Goal: Book appointment/travel/reservation

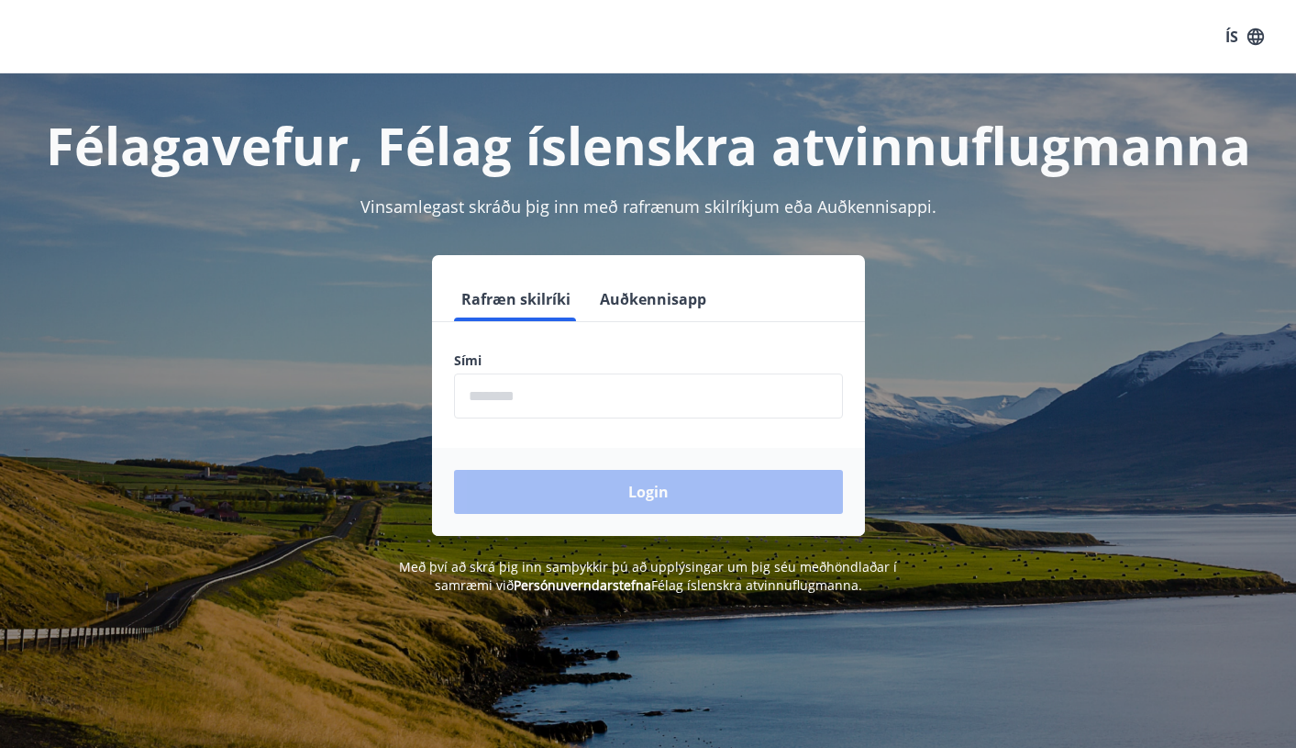
click at [531, 390] on input "phone" at bounding box center [648, 395] width 389 height 45
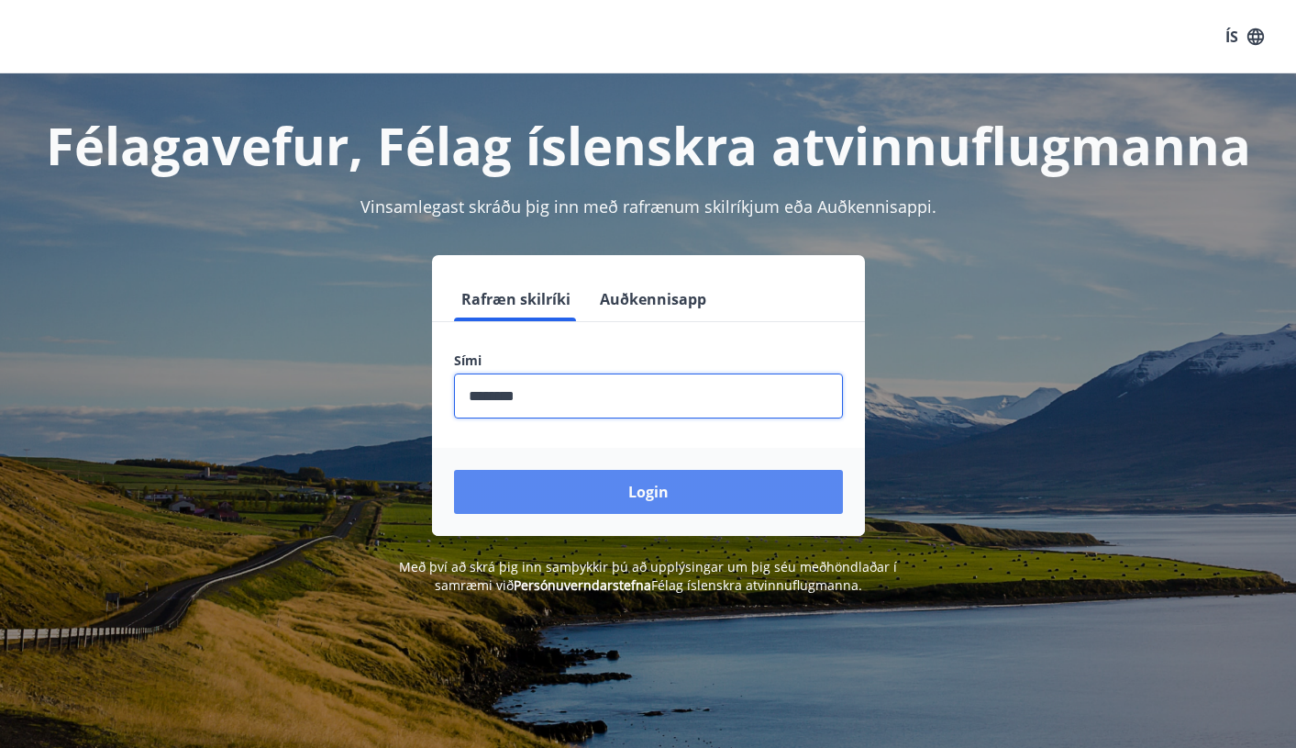
type input "********"
click at [654, 496] on button "Login" at bounding box center [648, 492] width 389 height 44
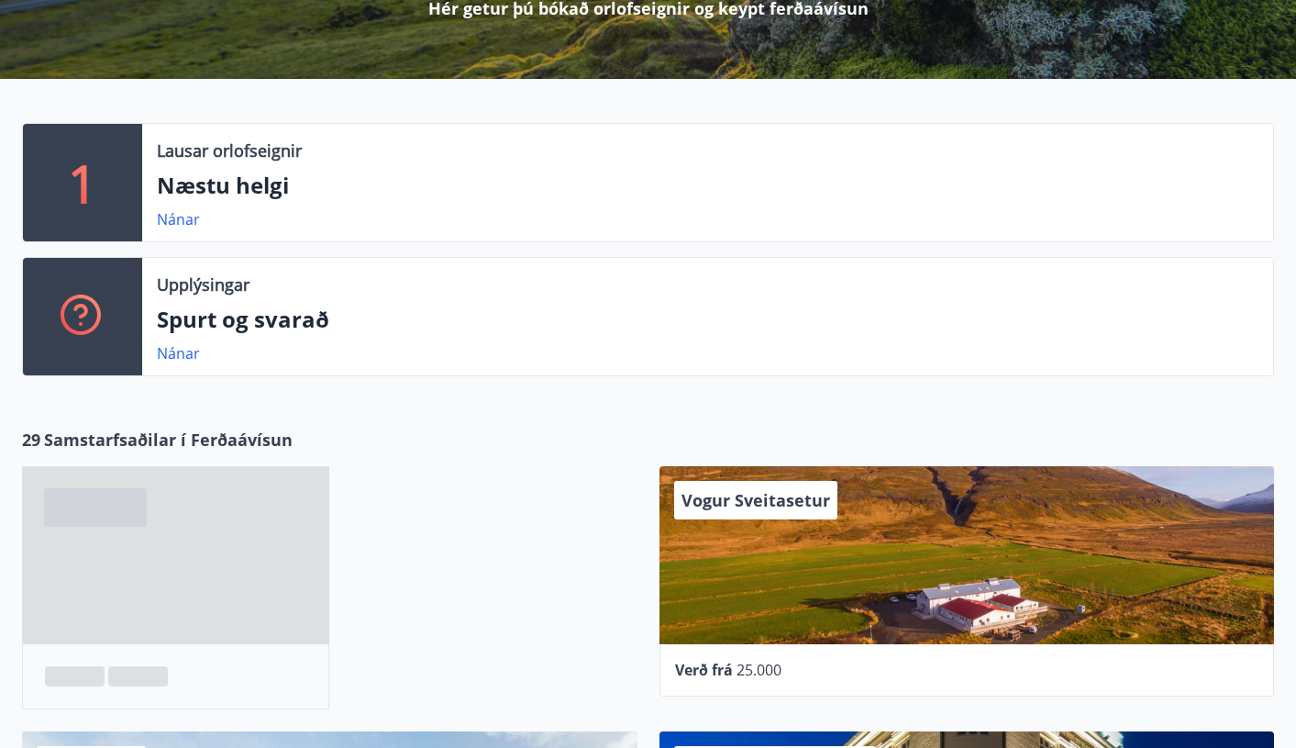
scroll to position [326, 0]
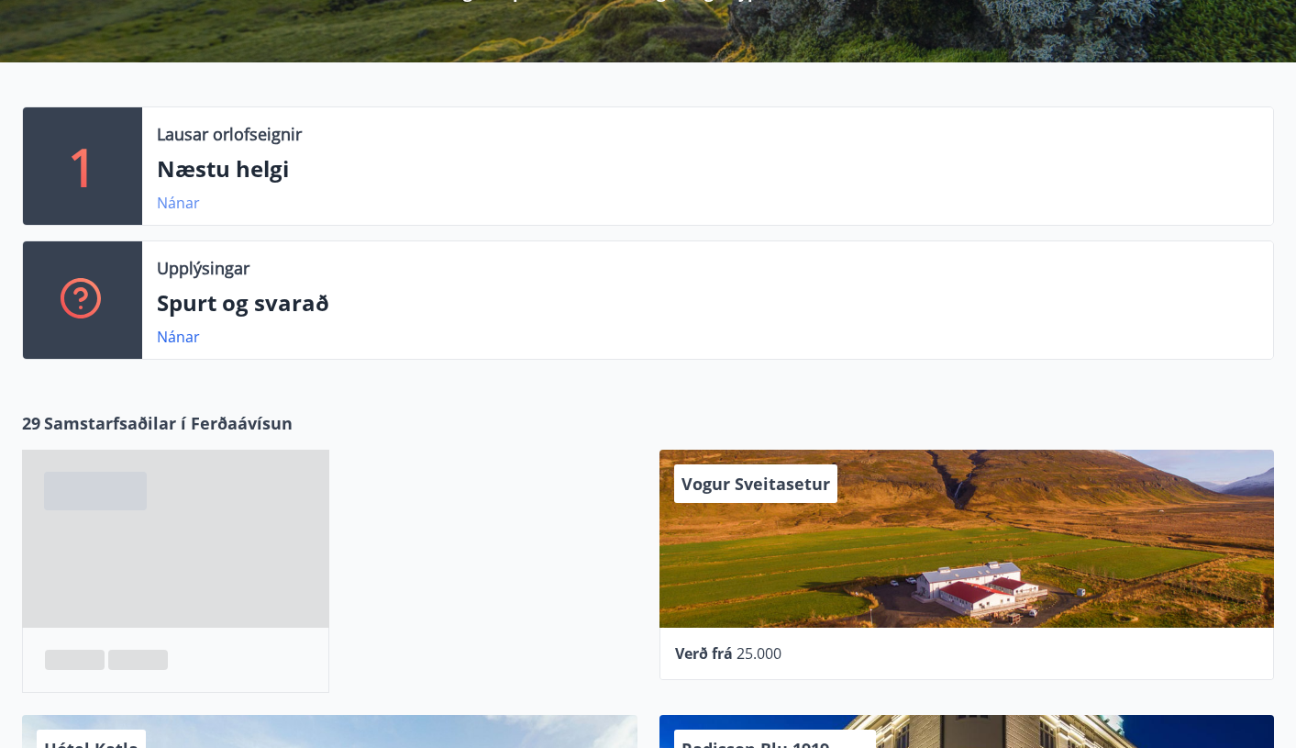
click at [186, 201] on link "Nánar" at bounding box center [178, 203] width 43 height 20
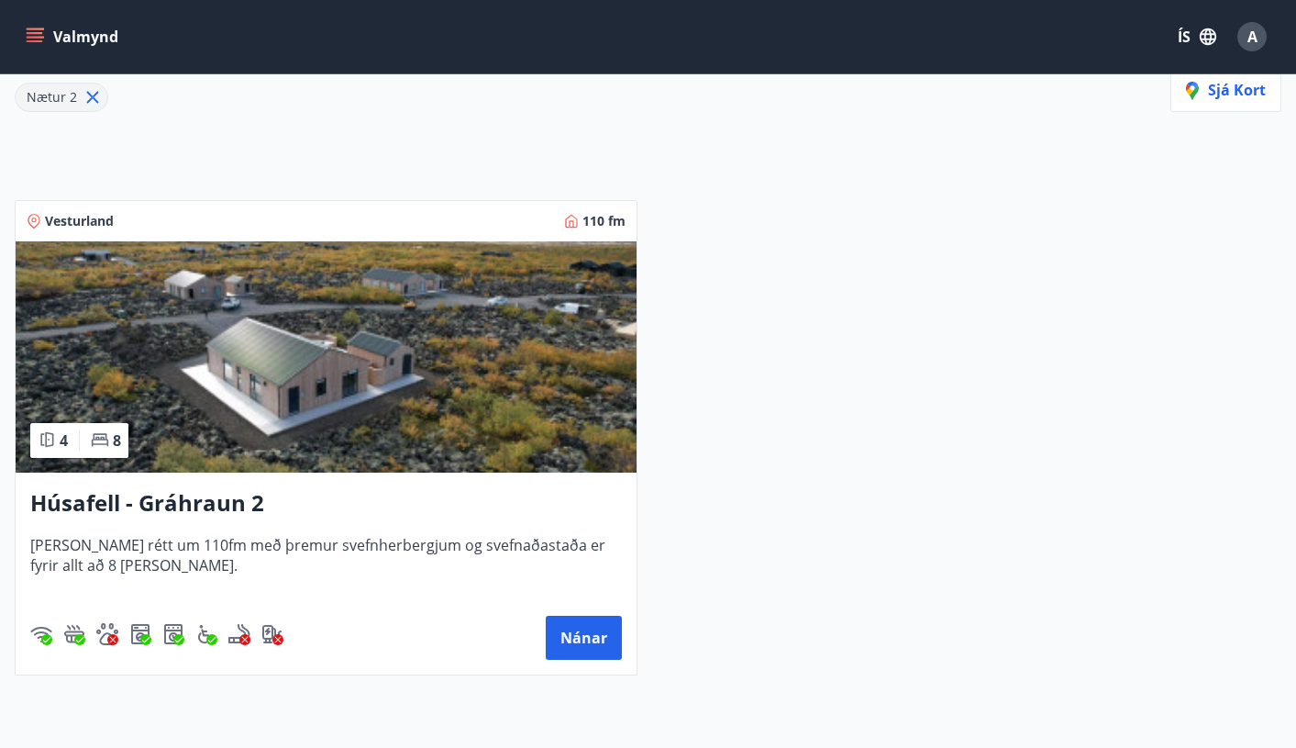
scroll to position [295, 0]
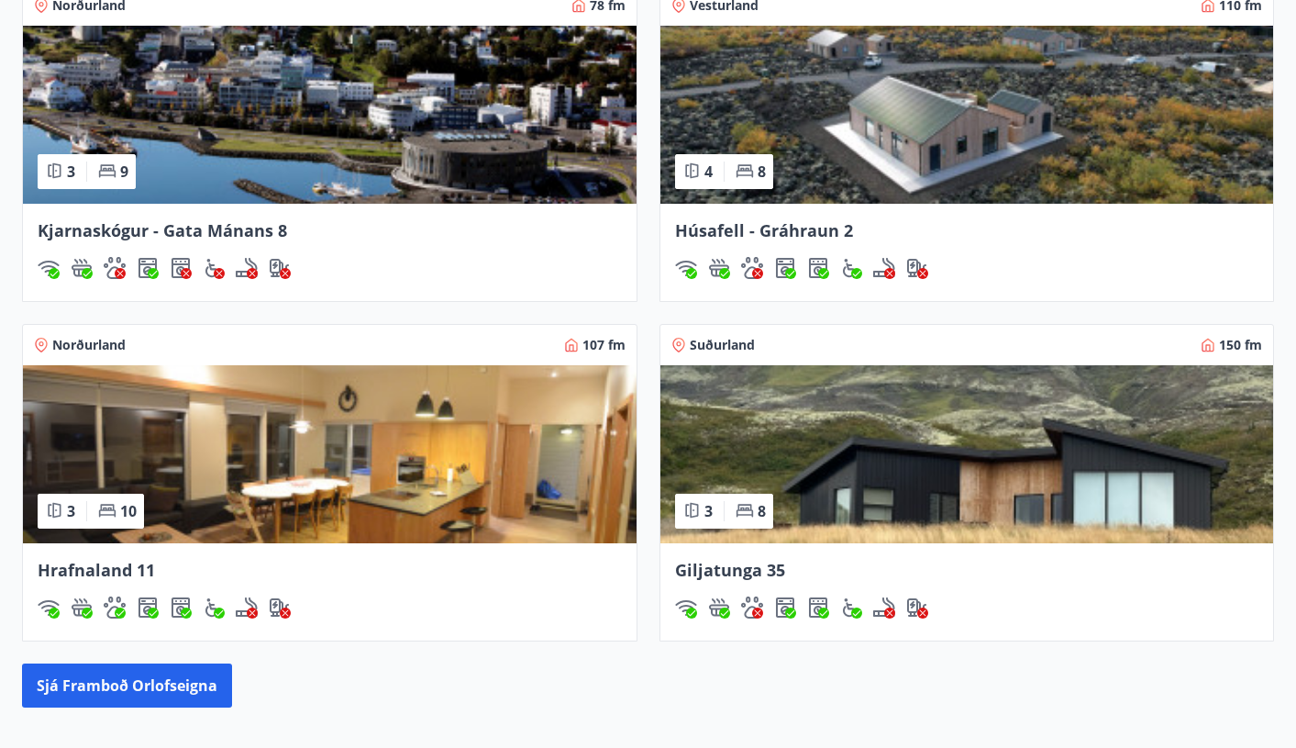
scroll to position [1381, 0]
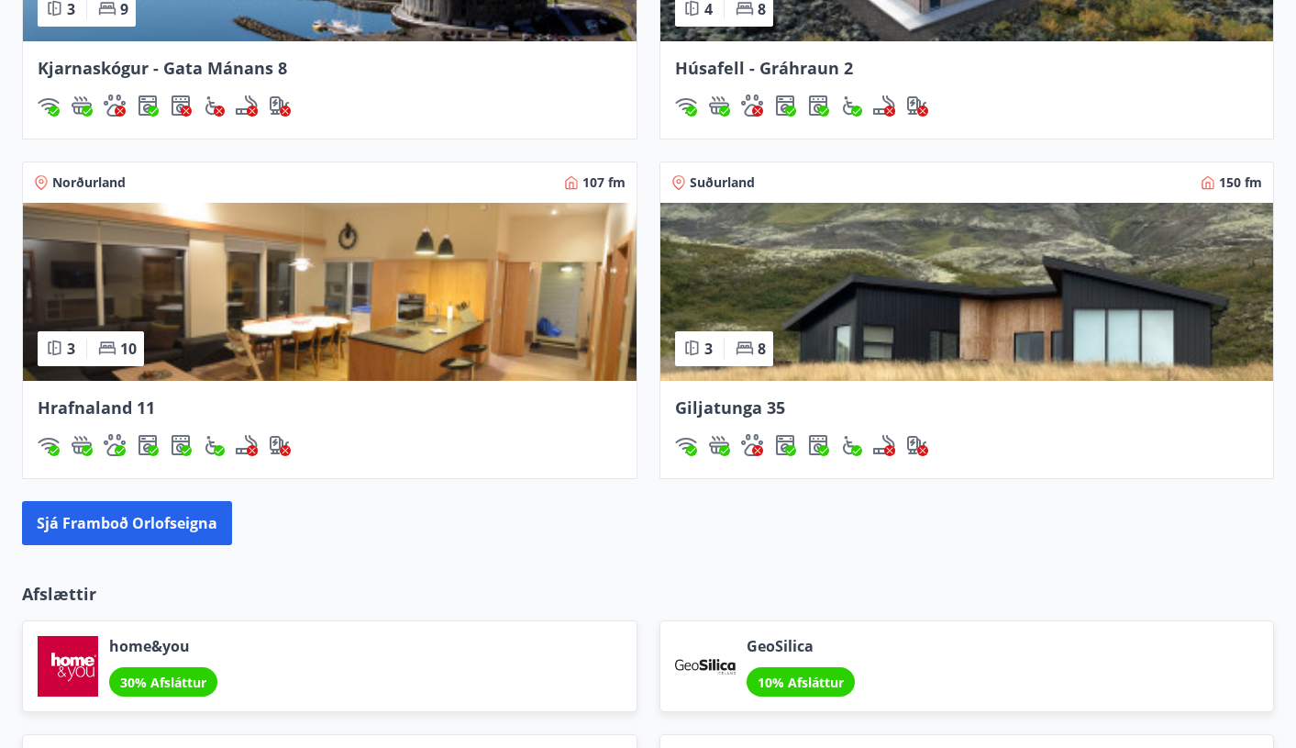
click at [482, 321] on img at bounding box center [330, 292] width 614 height 178
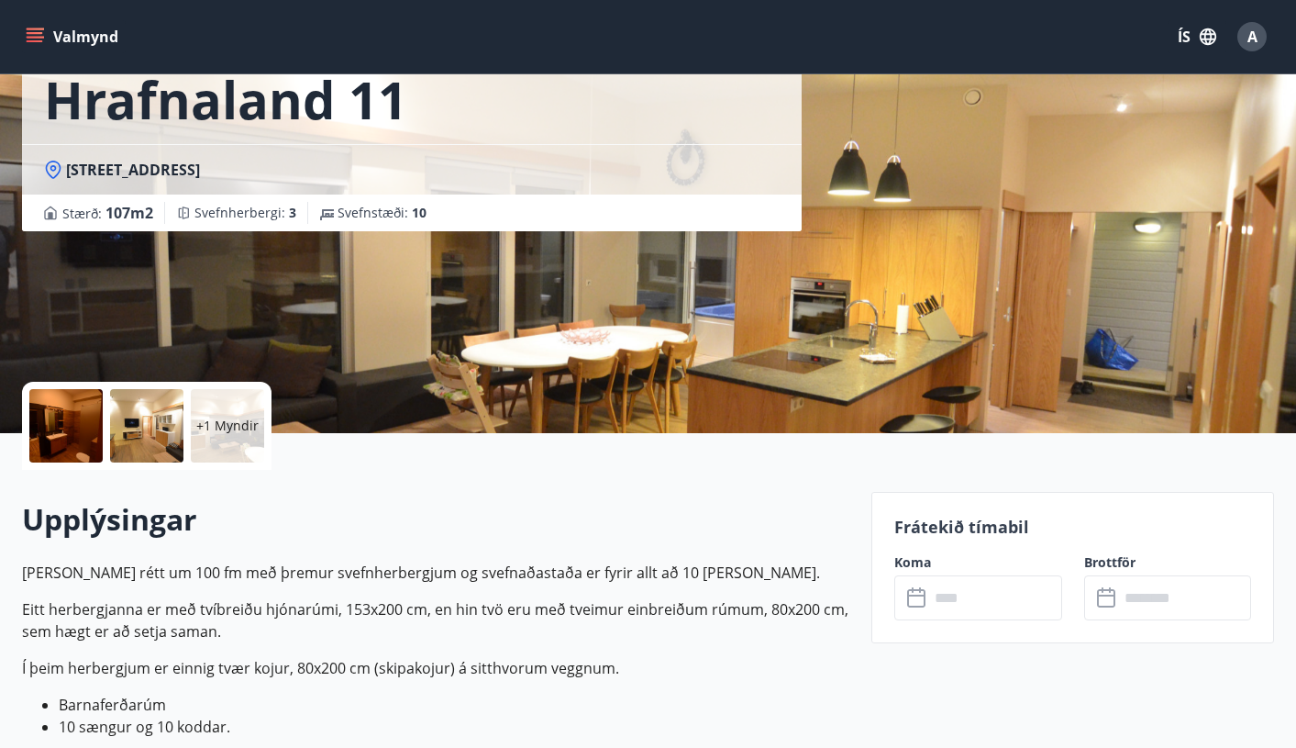
scroll to position [440, 0]
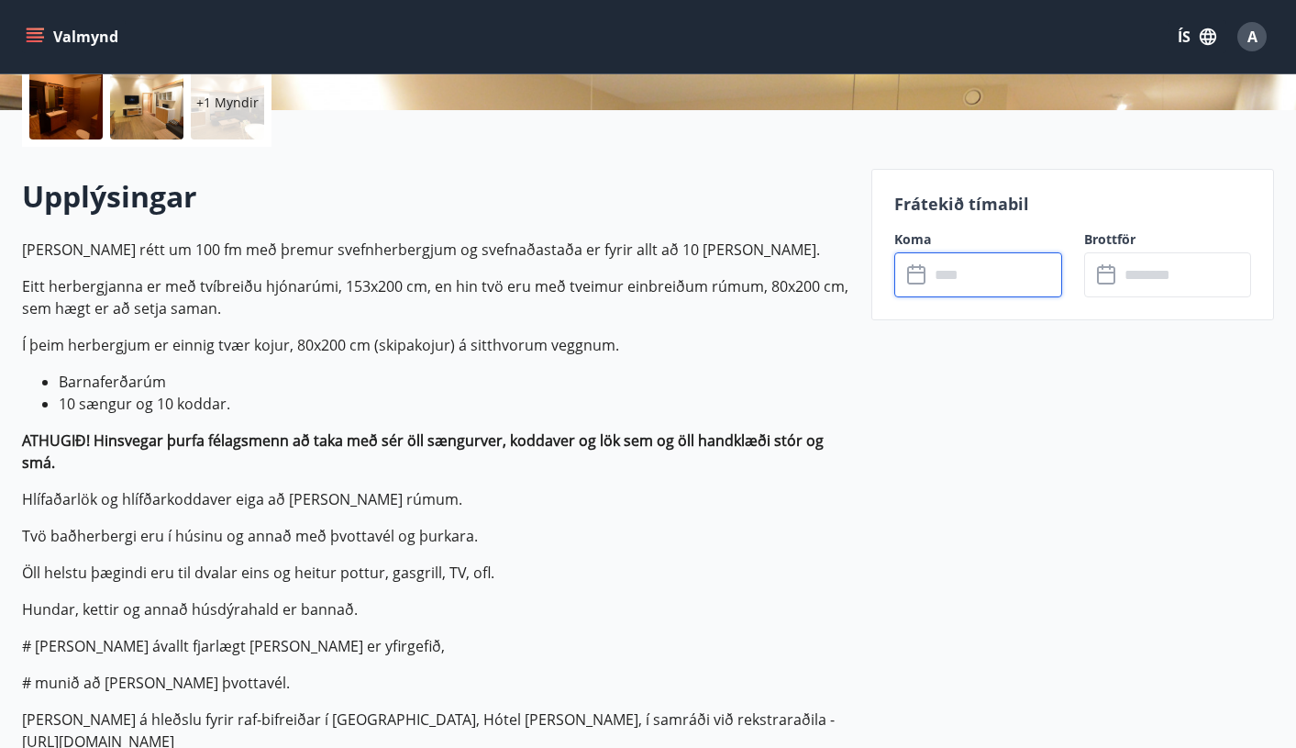
click at [954, 278] on input "text" at bounding box center [995, 274] width 133 height 45
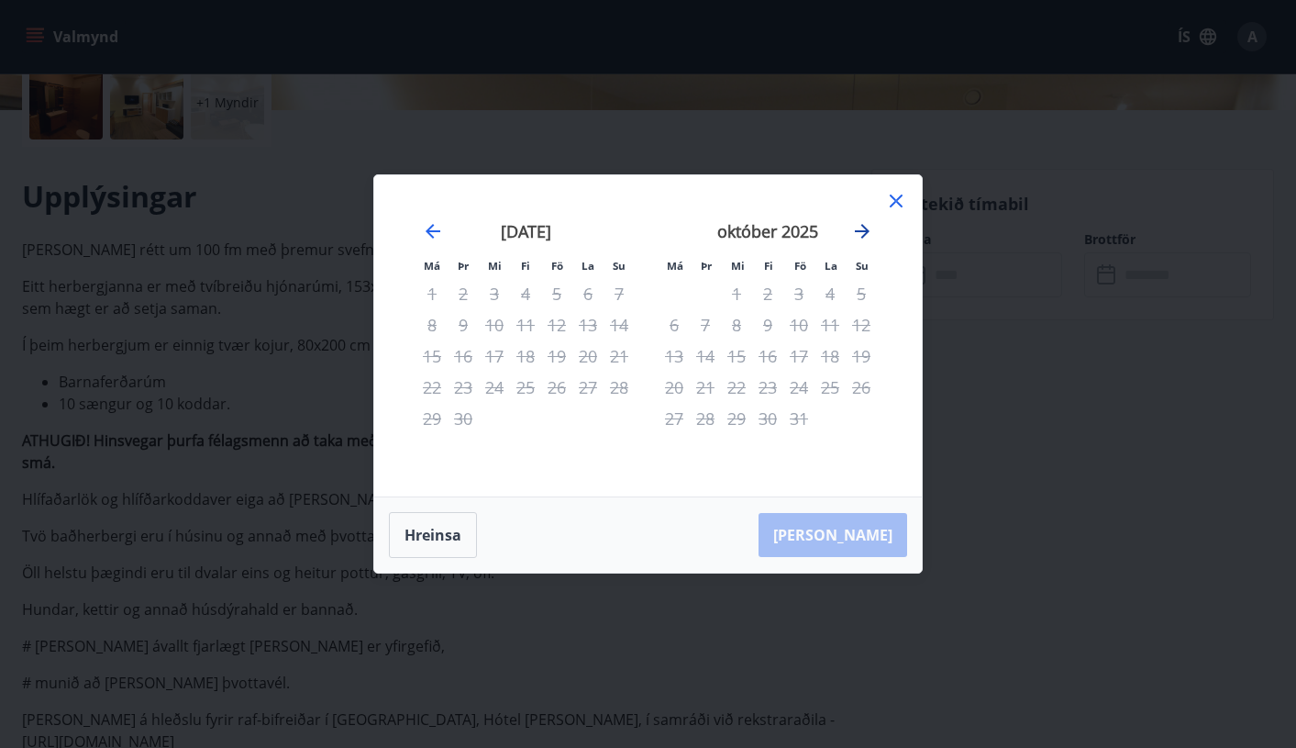
click at [864, 227] on icon "Move forward to switch to the next month." at bounding box center [862, 231] width 15 height 15
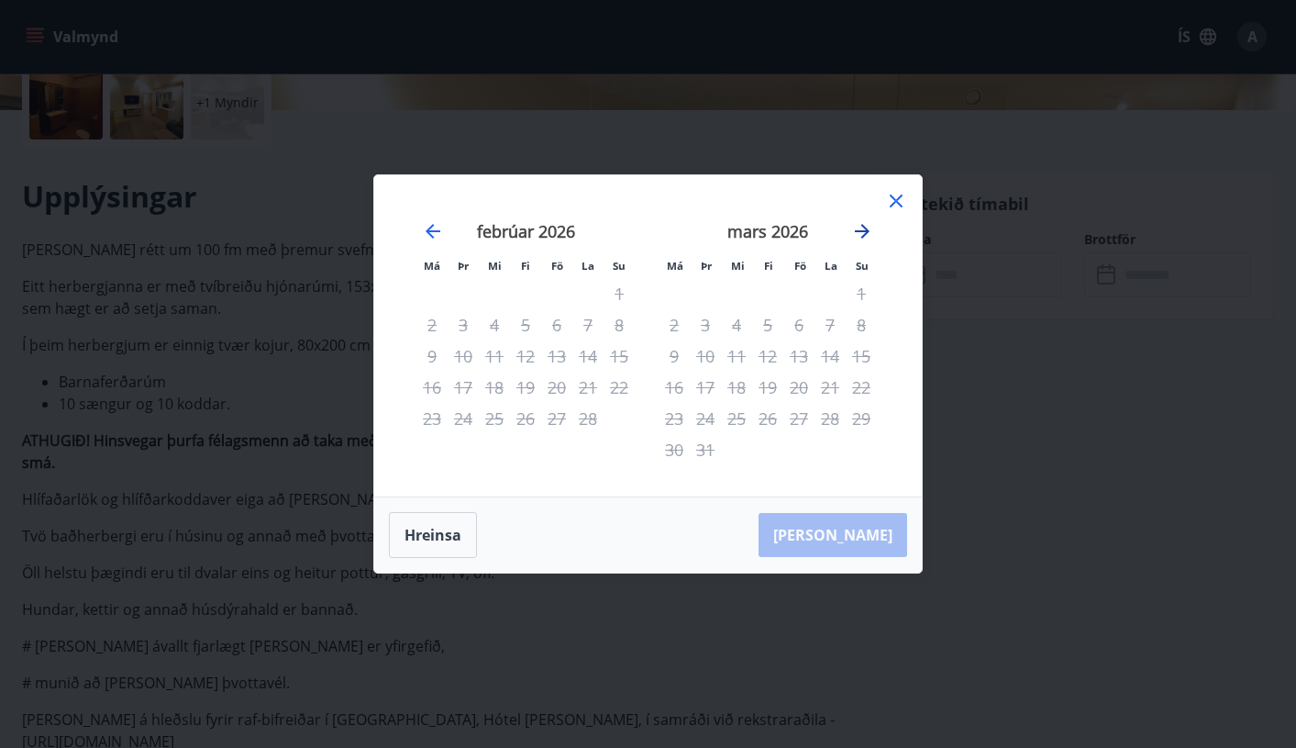
click at [864, 227] on icon "Move forward to switch to the next month." at bounding box center [862, 231] width 15 height 15
click at [892, 197] on icon at bounding box center [896, 200] width 13 height 13
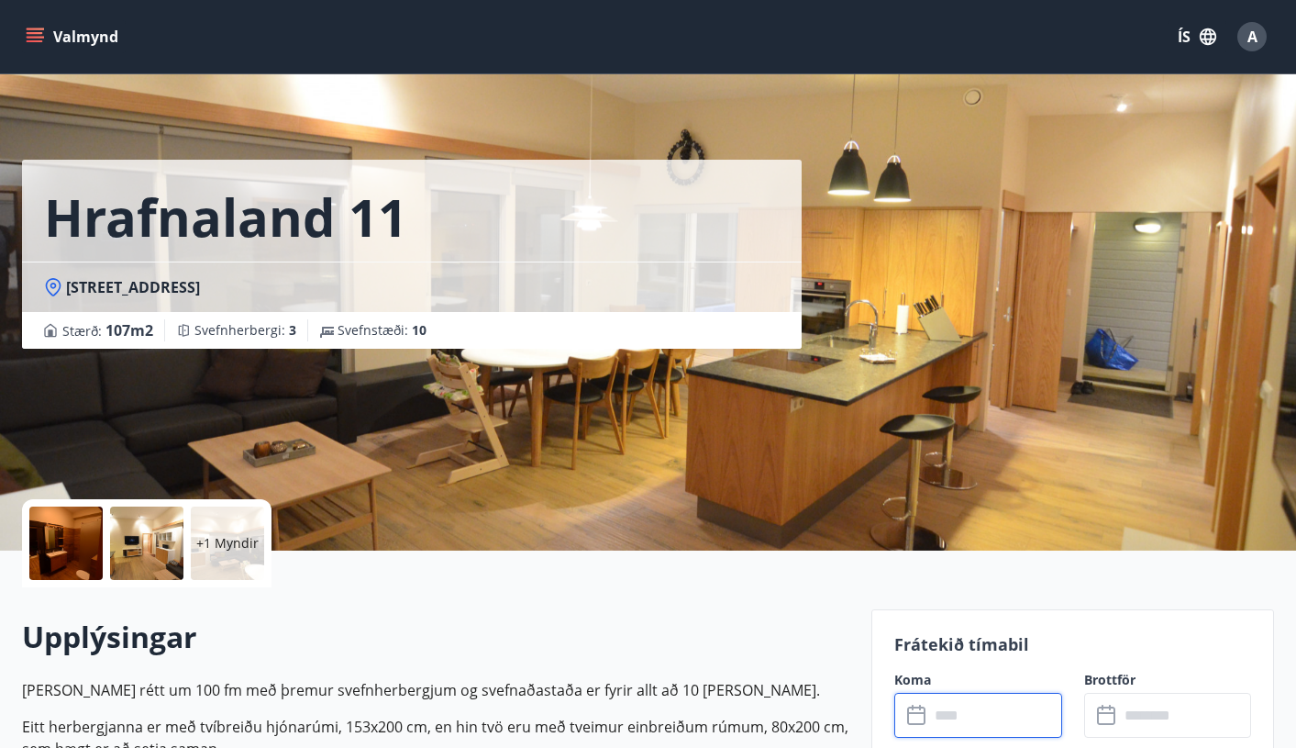
scroll to position [0, 0]
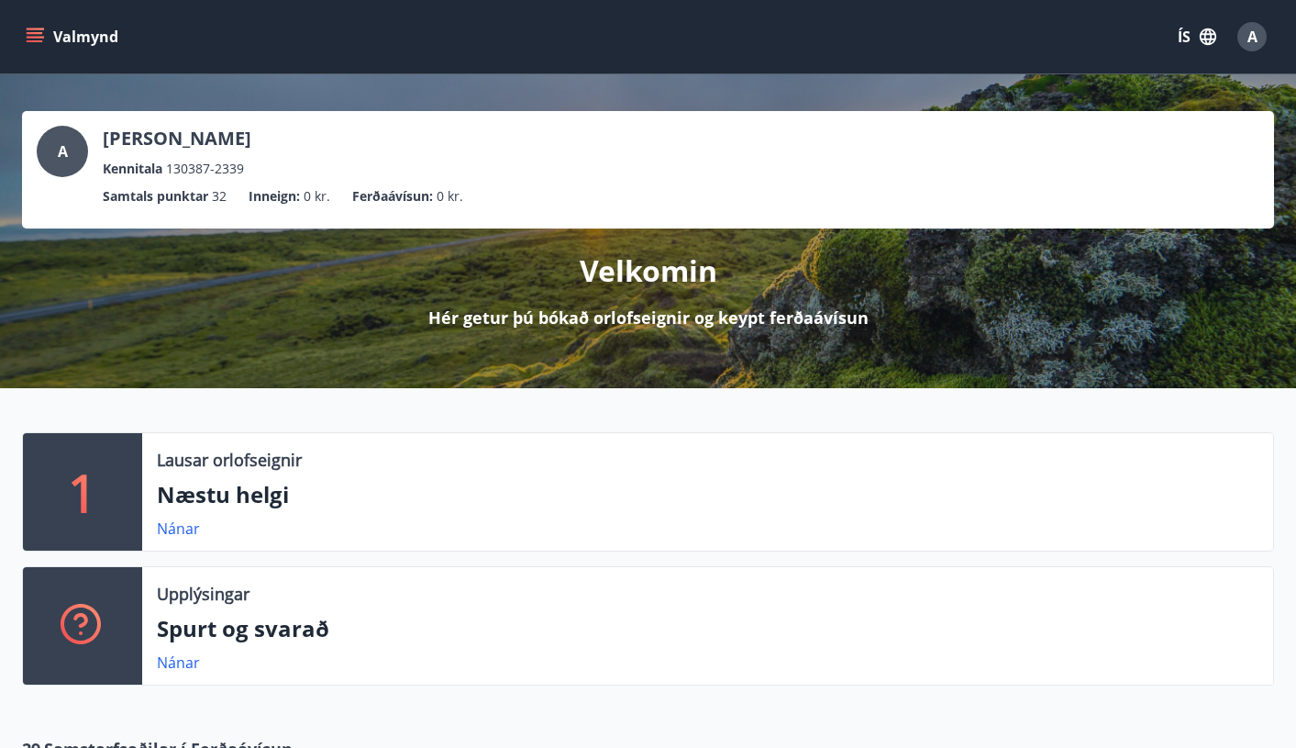
click at [50, 28] on button "Valmynd" at bounding box center [74, 36] width 104 height 33
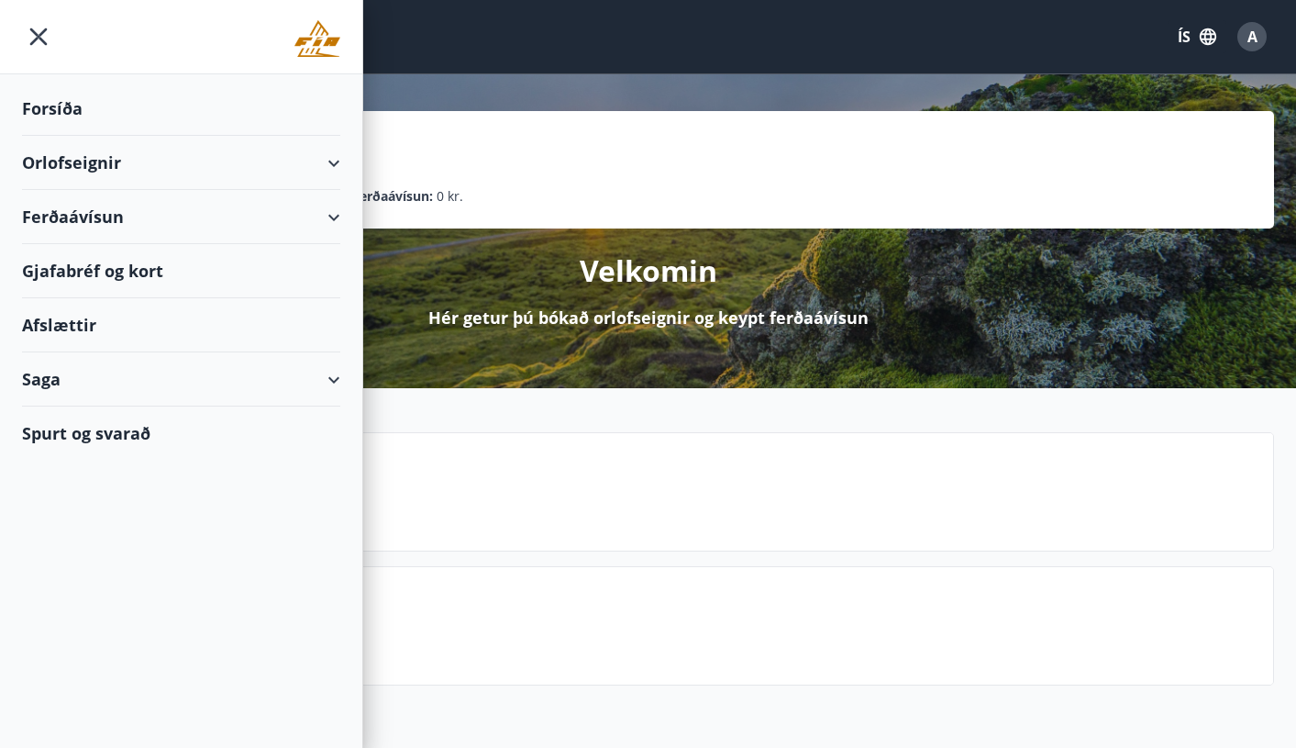
click at [75, 155] on div "Orlofseignir" at bounding box center [181, 163] width 318 height 54
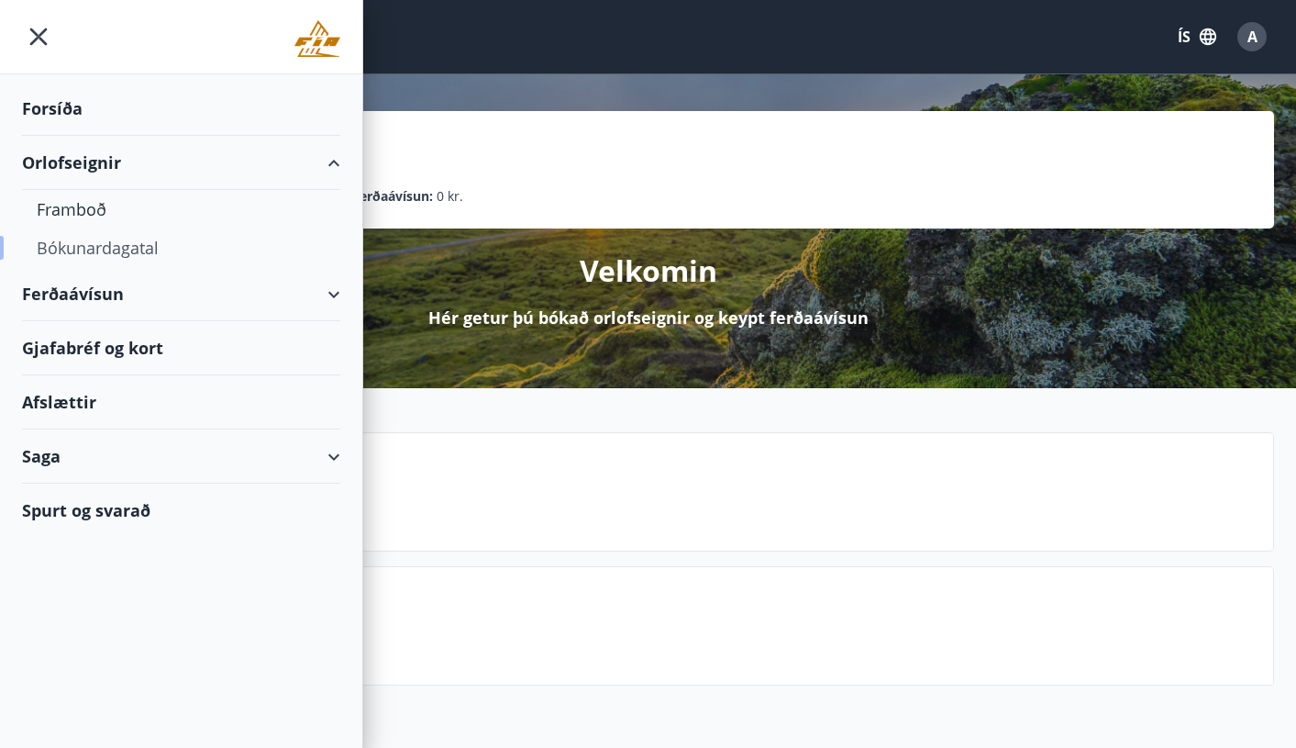
click at [94, 246] on div "Bókunardagatal" at bounding box center [181, 247] width 289 height 39
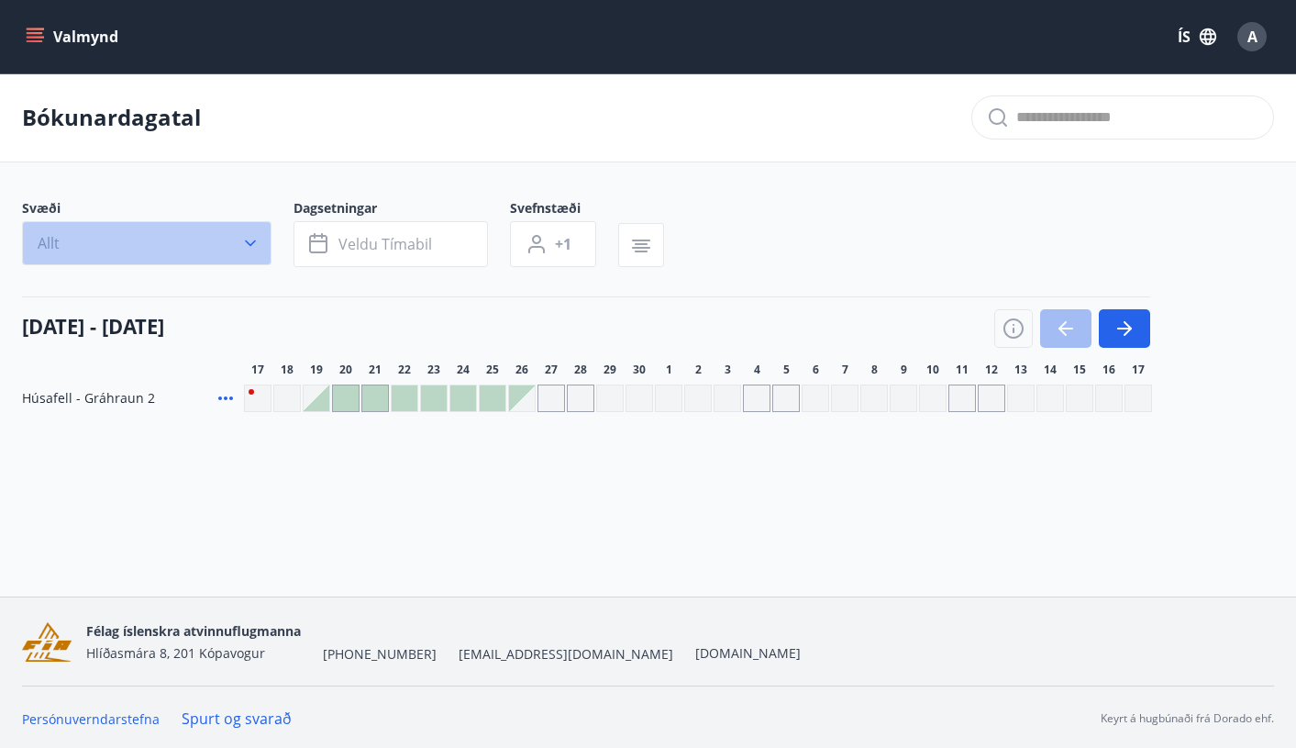
click at [254, 233] on button "Allt" at bounding box center [147, 243] width 250 height 44
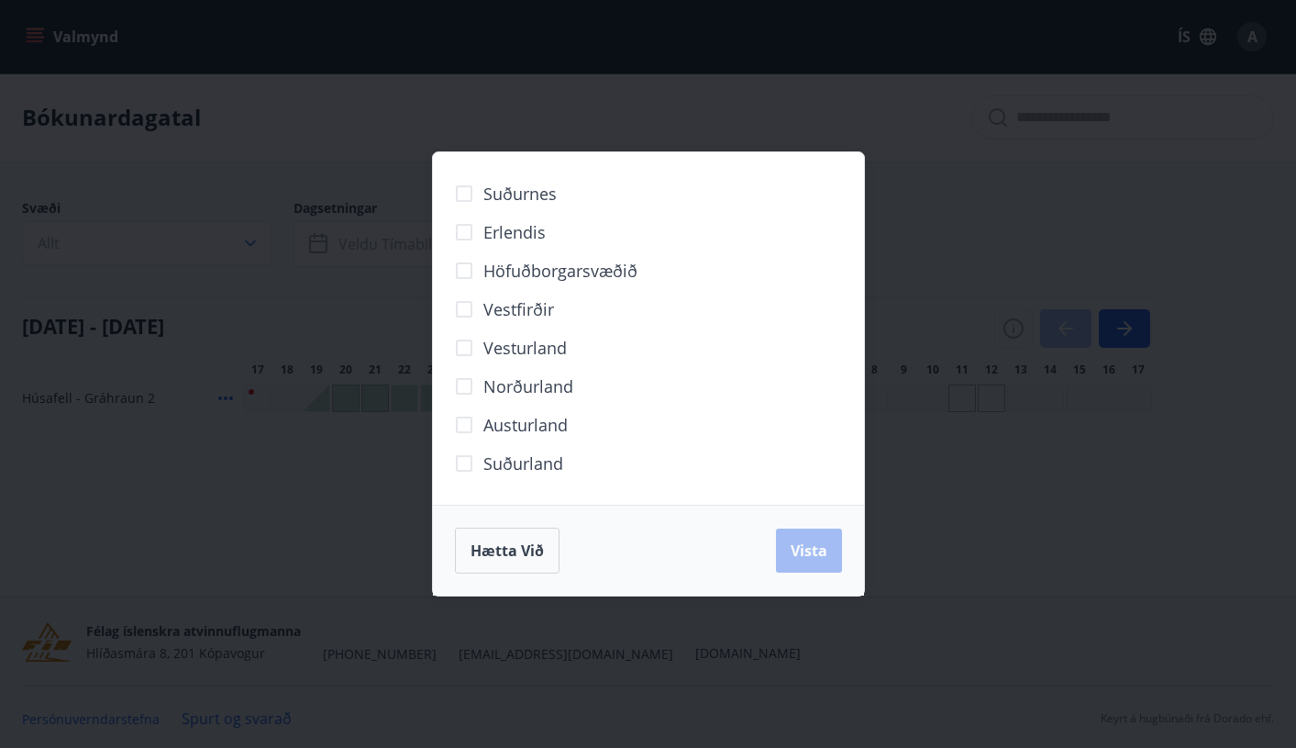
click at [365, 527] on div "Suðurnes Erlendis Höfuðborgarsvæðið [GEOGRAPHIC_DATA] [GEOGRAPHIC_DATA] [GEOGRA…" at bounding box center [648, 374] width 1296 height 748
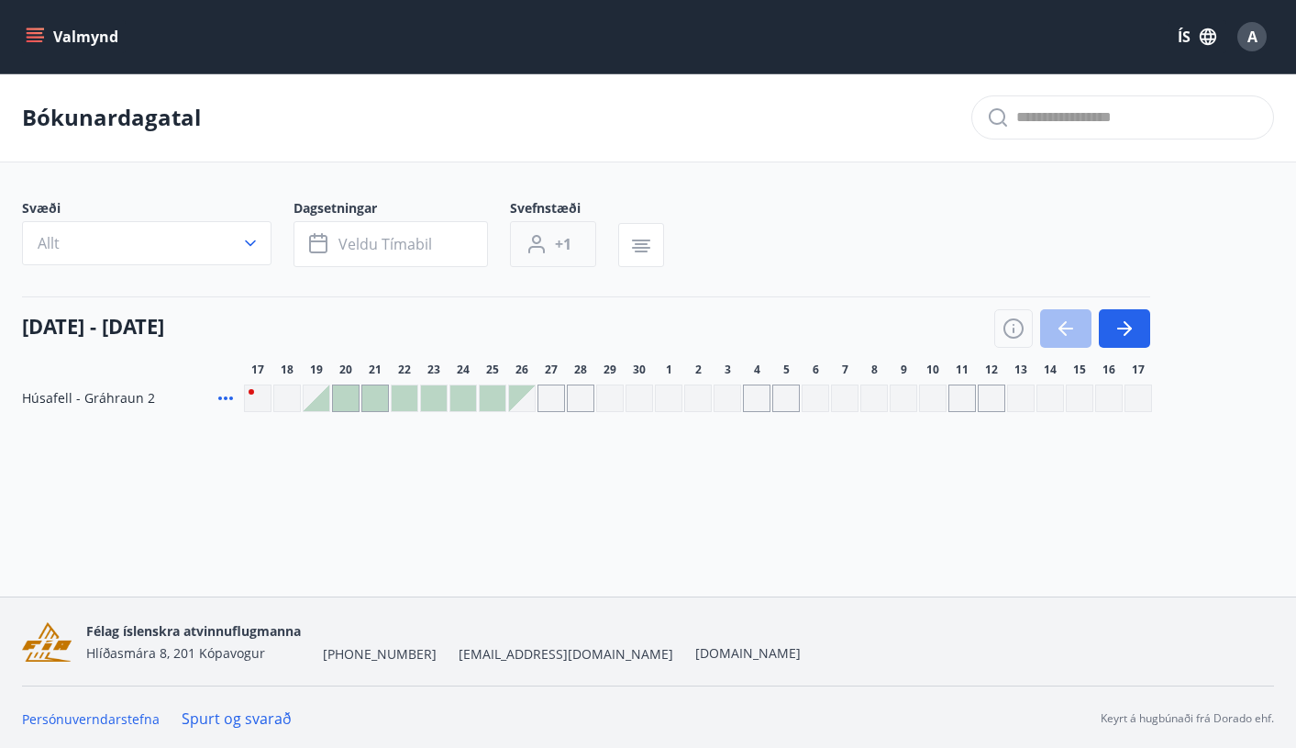
click at [544, 255] on button "+1" at bounding box center [553, 244] width 86 height 46
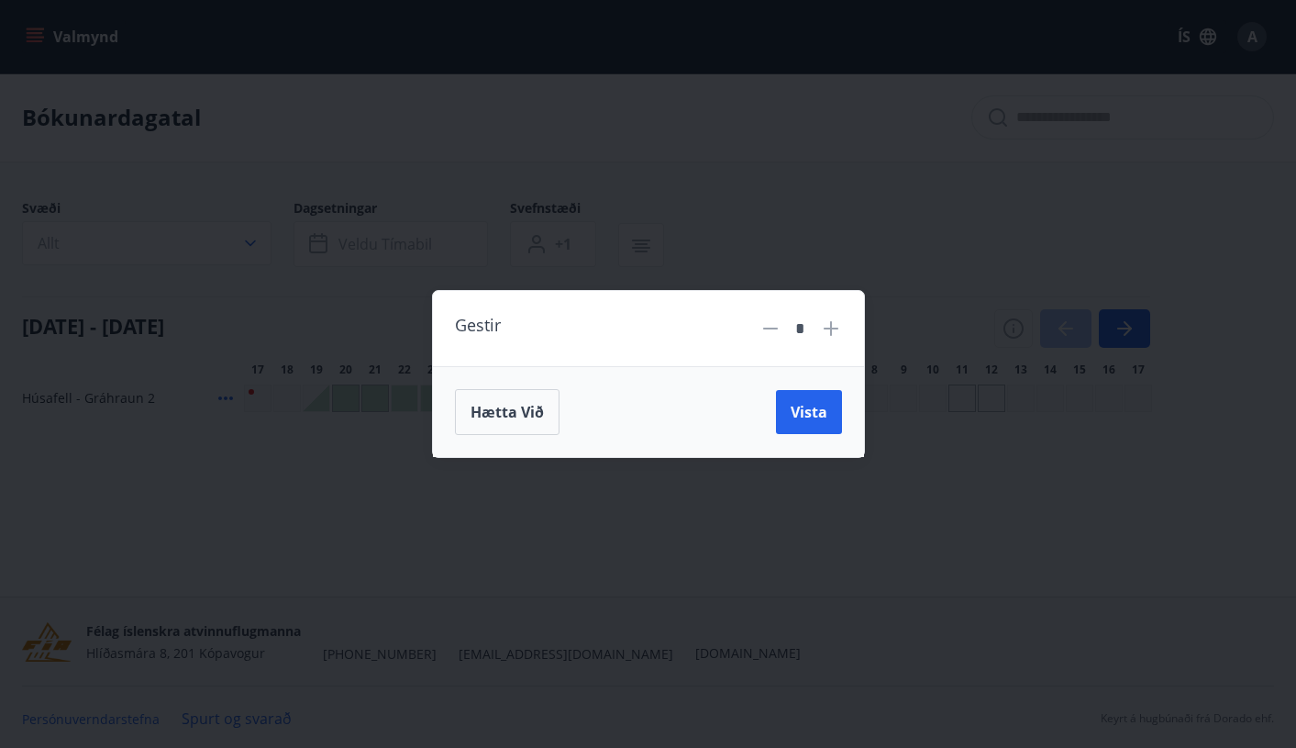
click at [767, 331] on icon at bounding box center [771, 328] width 22 height 22
click at [530, 407] on span "Hætta við" at bounding box center [507, 412] width 73 height 20
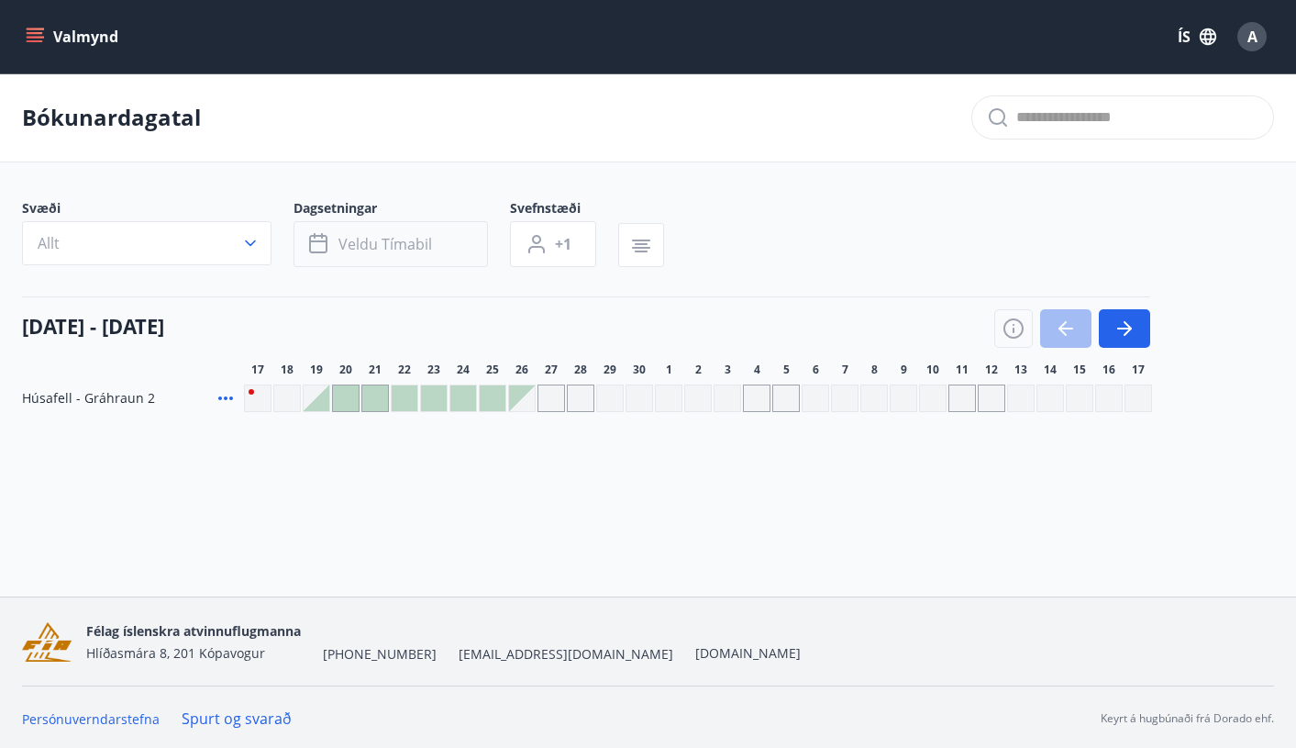
click at [349, 250] on span "Veldu tímabil" at bounding box center [385, 244] width 94 height 20
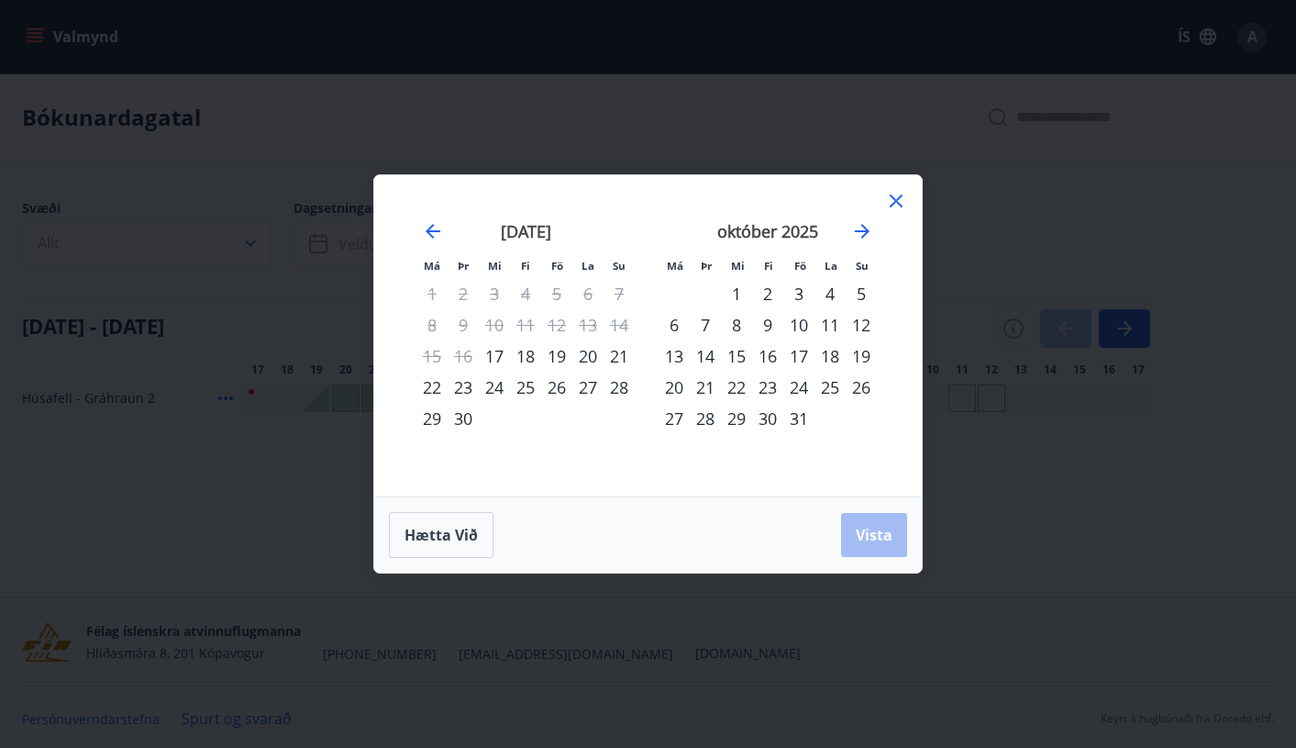
click at [371, 128] on div "Má Þr Mi Fi Fö La Su Má Þr Mi Fi Fö La Su [DATE] 1 2 3 4 5 6 7 8 9 10 11 12 13 …" at bounding box center [648, 374] width 1296 height 748
click at [860, 230] on icon "Move forward to switch to the next month." at bounding box center [862, 231] width 15 height 15
click at [826, 294] on div "3" at bounding box center [830, 293] width 31 height 31
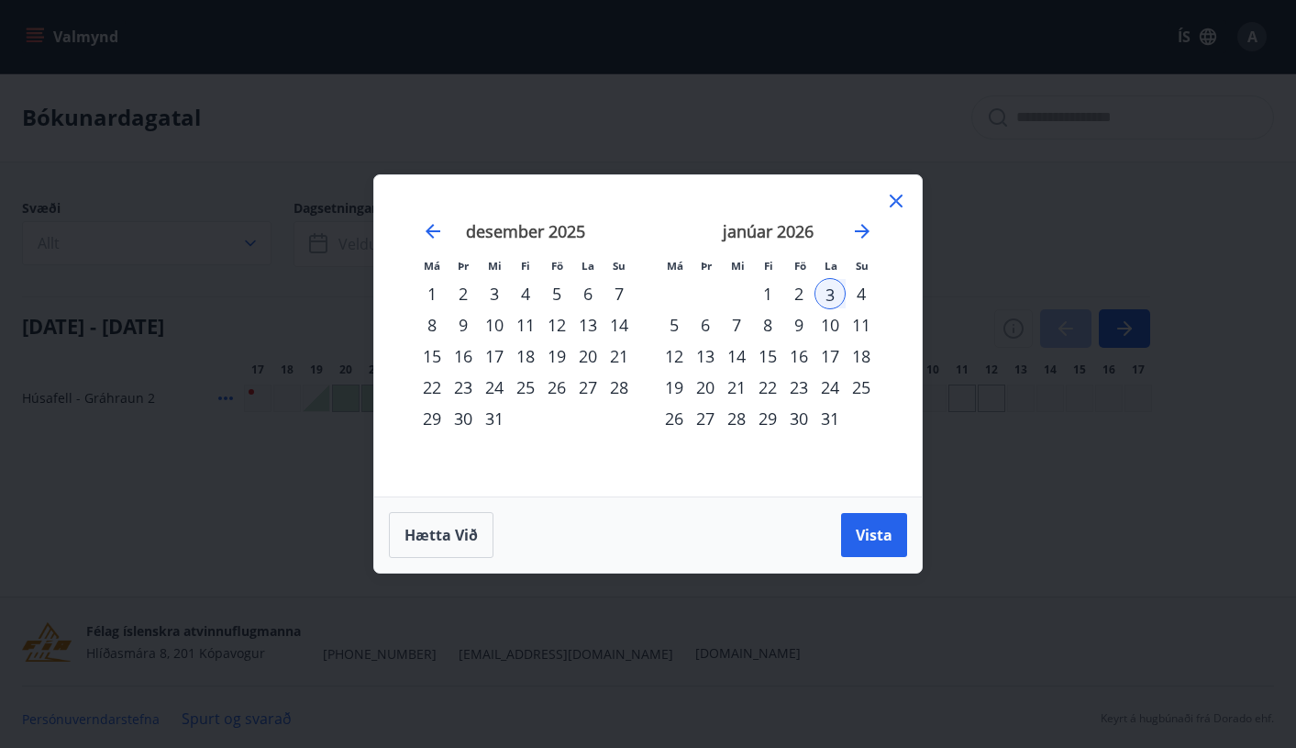
click at [898, 204] on icon at bounding box center [896, 200] width 13 height 13
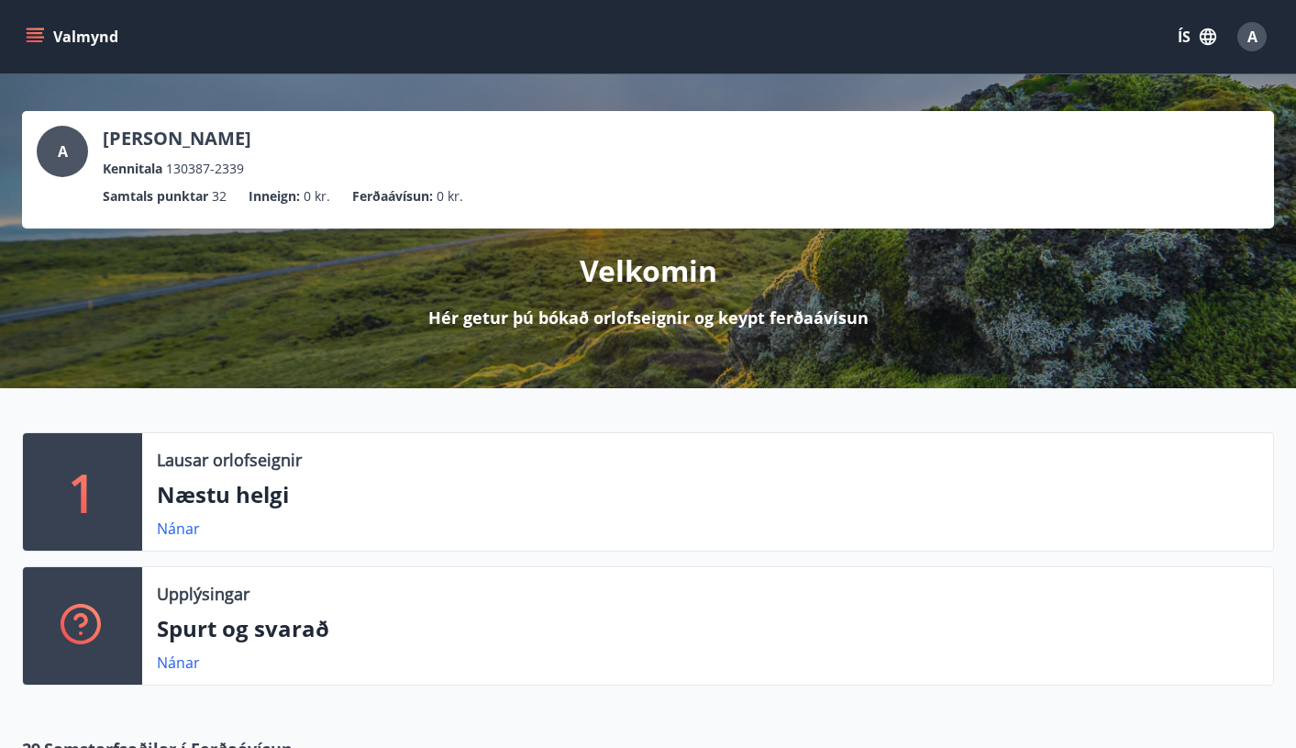
click at [42, 27] on button "Valmynd" at bounding box center [74, 36] width 104 height 33
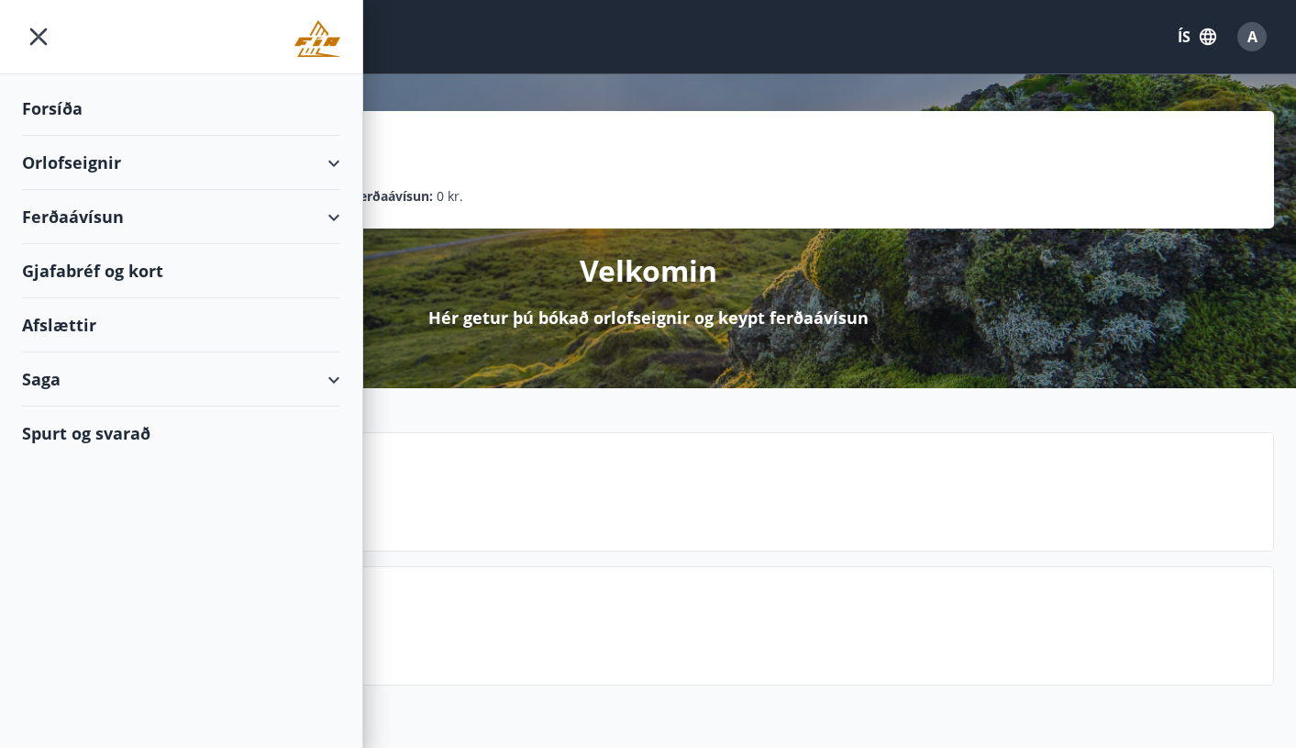
click at [68, 164] on div "Orlofseignir" at bounding box center [181, 163] width 318 height 54
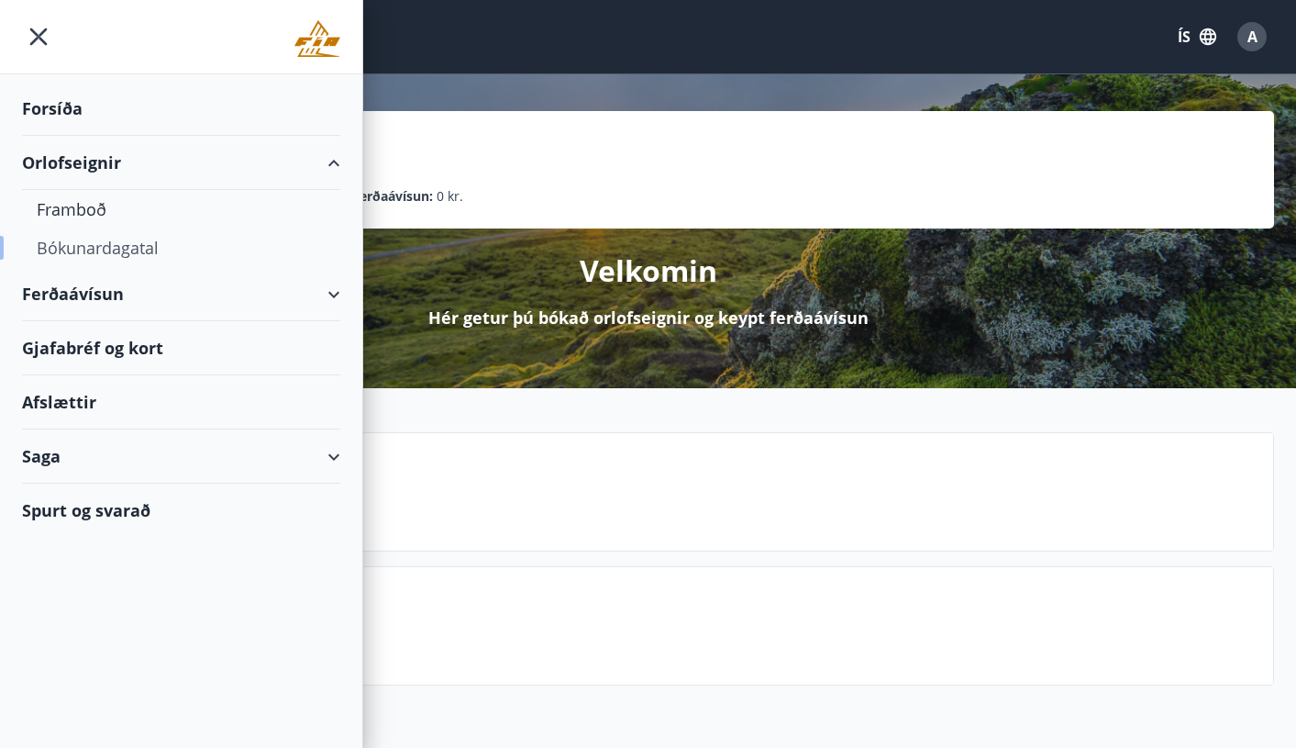
click at [80, 248] on div "Bókunardagatal" at bounding box center [181, 247] width 289 height 39
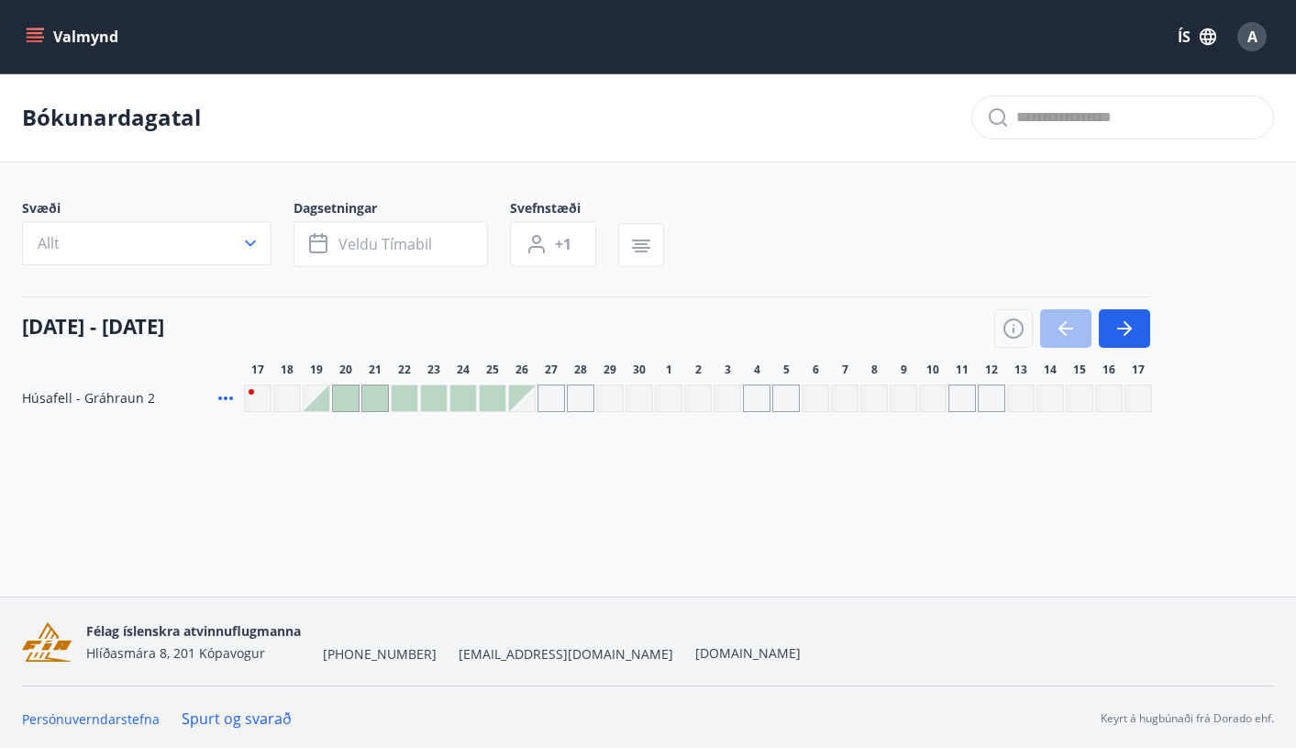
click at [273, 240] on div "Svæði Allt" at bounding box center [158, 233] width 272 height 68
click at [249, 248] on icon "button" at bounding box center [250, 243] width 18 height 18
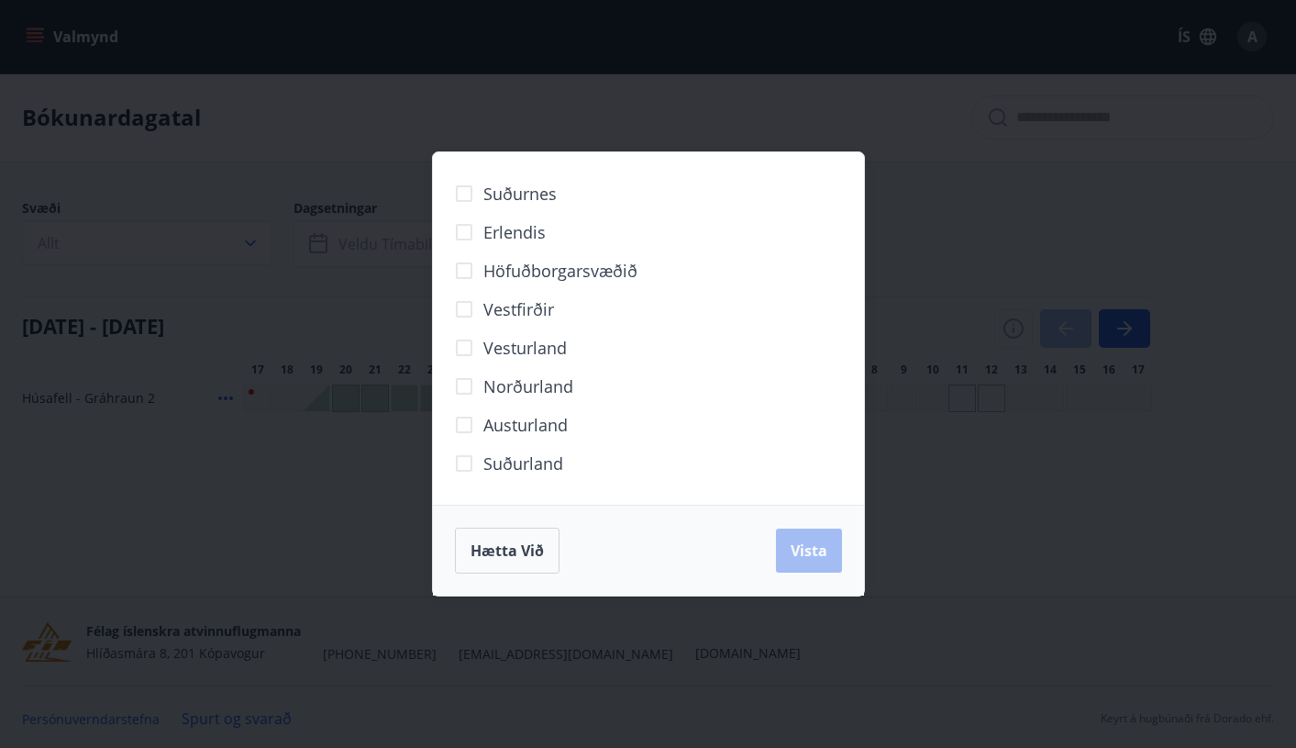
click at [83, 45] on div "Suðurnes Erlendis Höfuðborgarsvæðið [GEOGRAPHIC_DATA] [GEOGRAPHIC_DATA] [GEOGRA…" at bounding box center [648, 374] width 1296 height 748
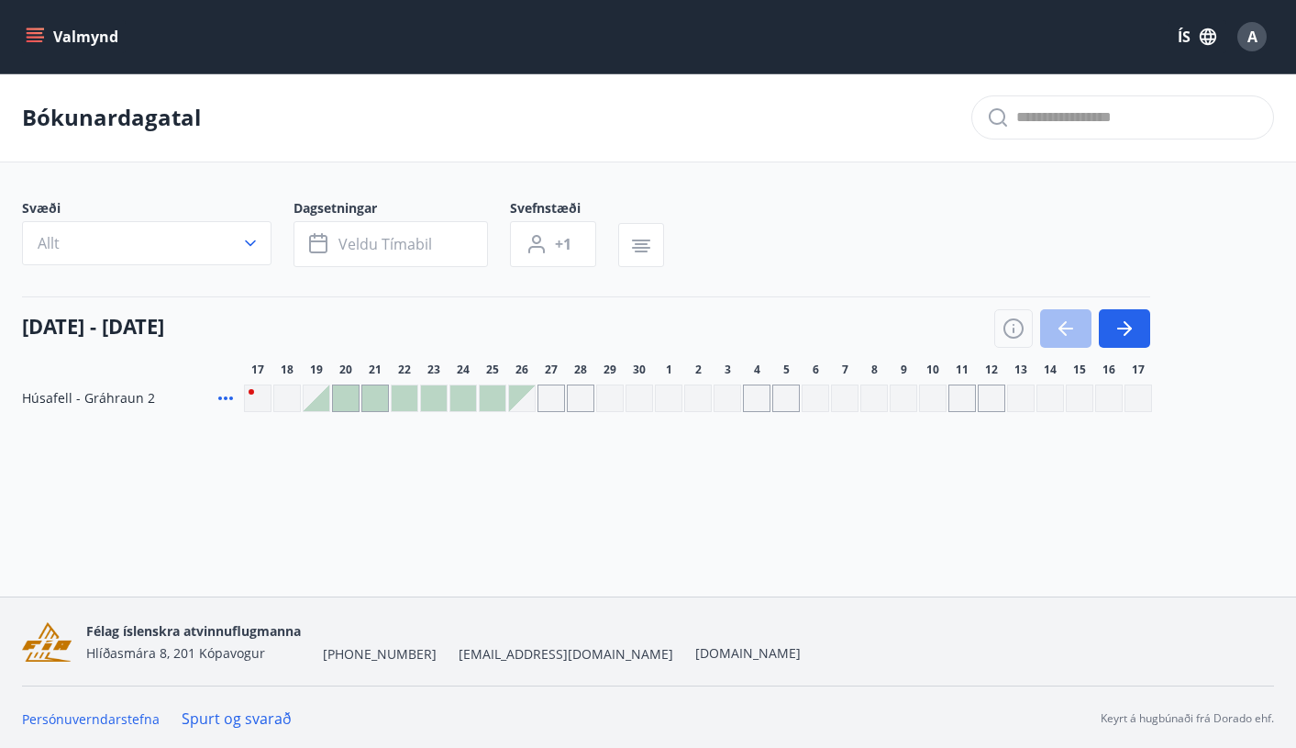
click at [63, 40] on button "Valmynd" at bounding box center [74, 36] width 104 height 33
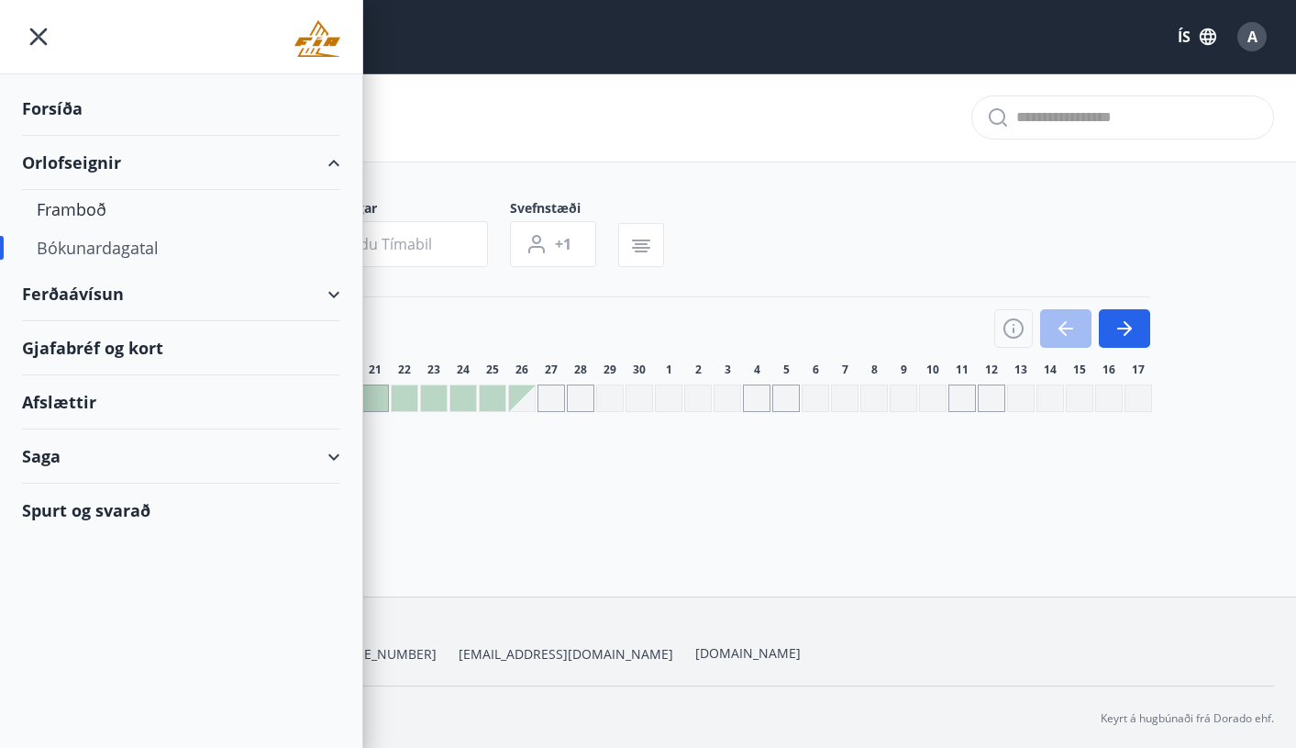
click at [44, 116] on div "Forsíða" at bounding box center [181, 109] width 318 height 54
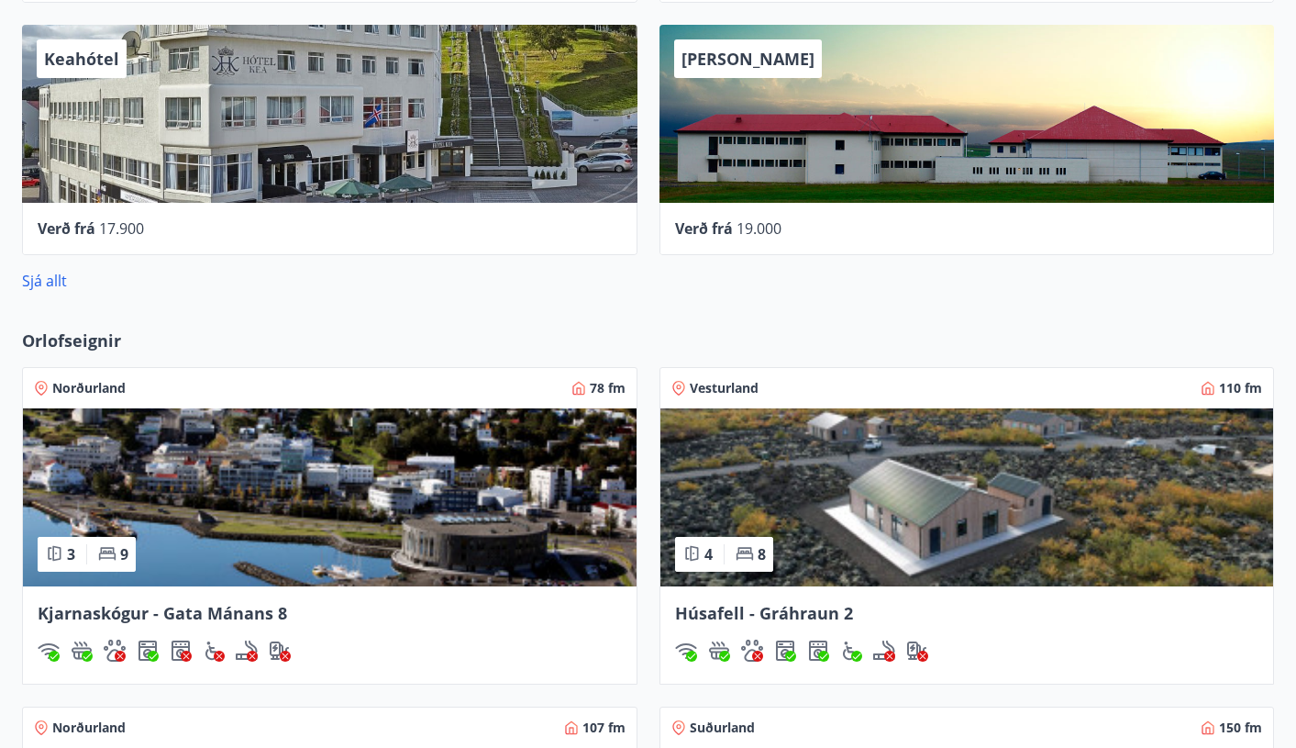
scroll to position [1239, 0]
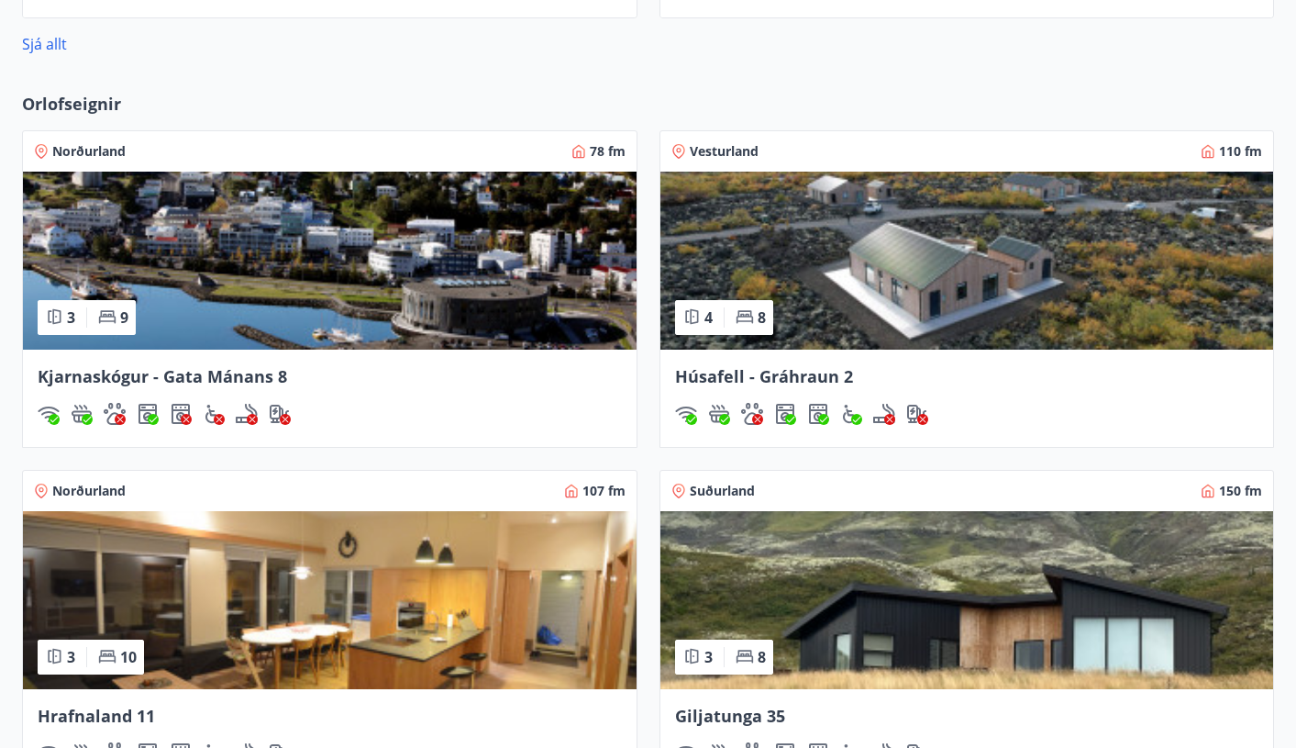
click at [868, 261] on img at bounding box center [967, 261] width 614 height 178
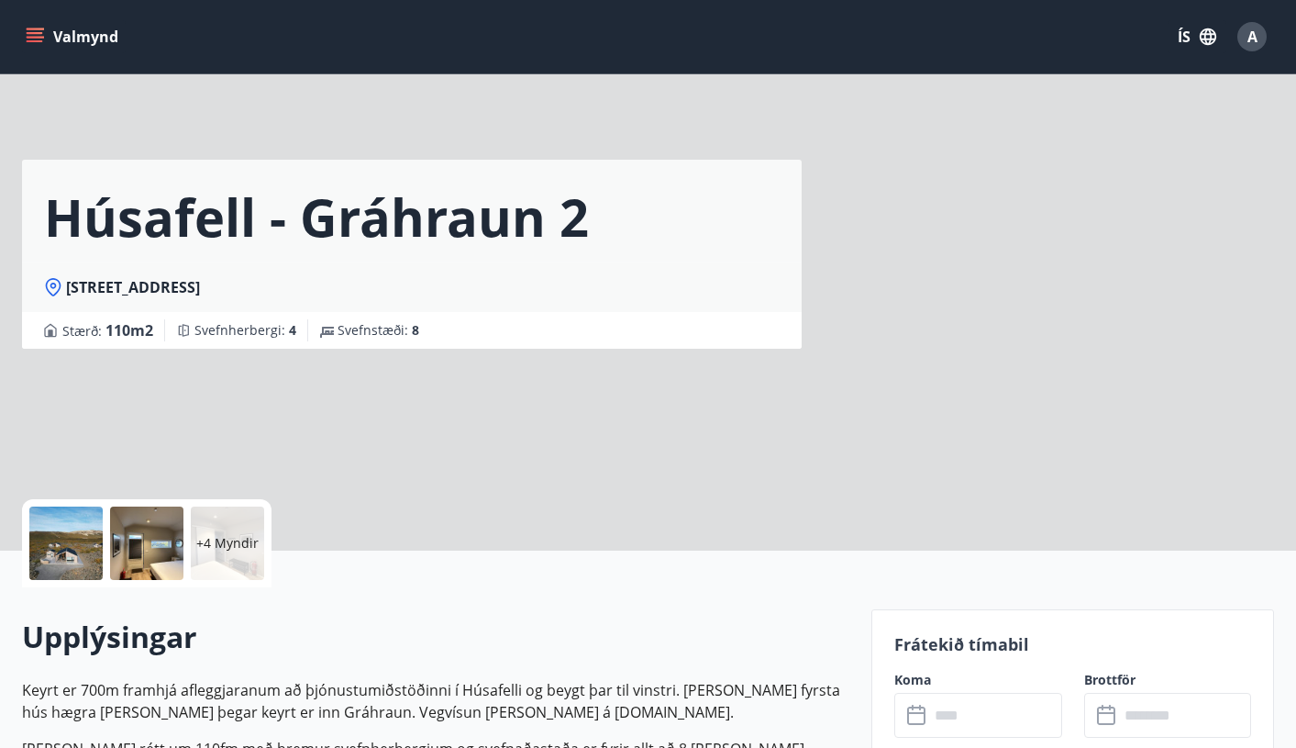
scroll to position [244, 0]
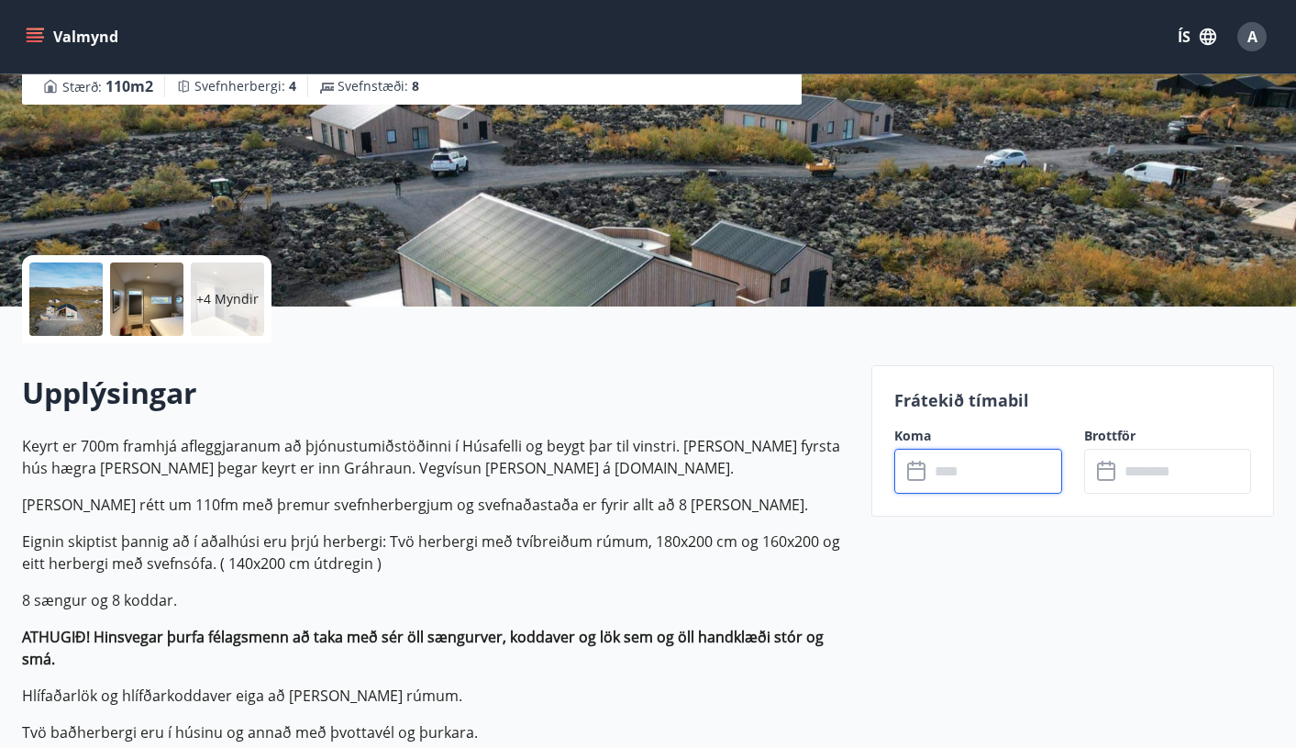
click at [953, 484] on input "text" at bounding box center [995, 471] width 133 height 45
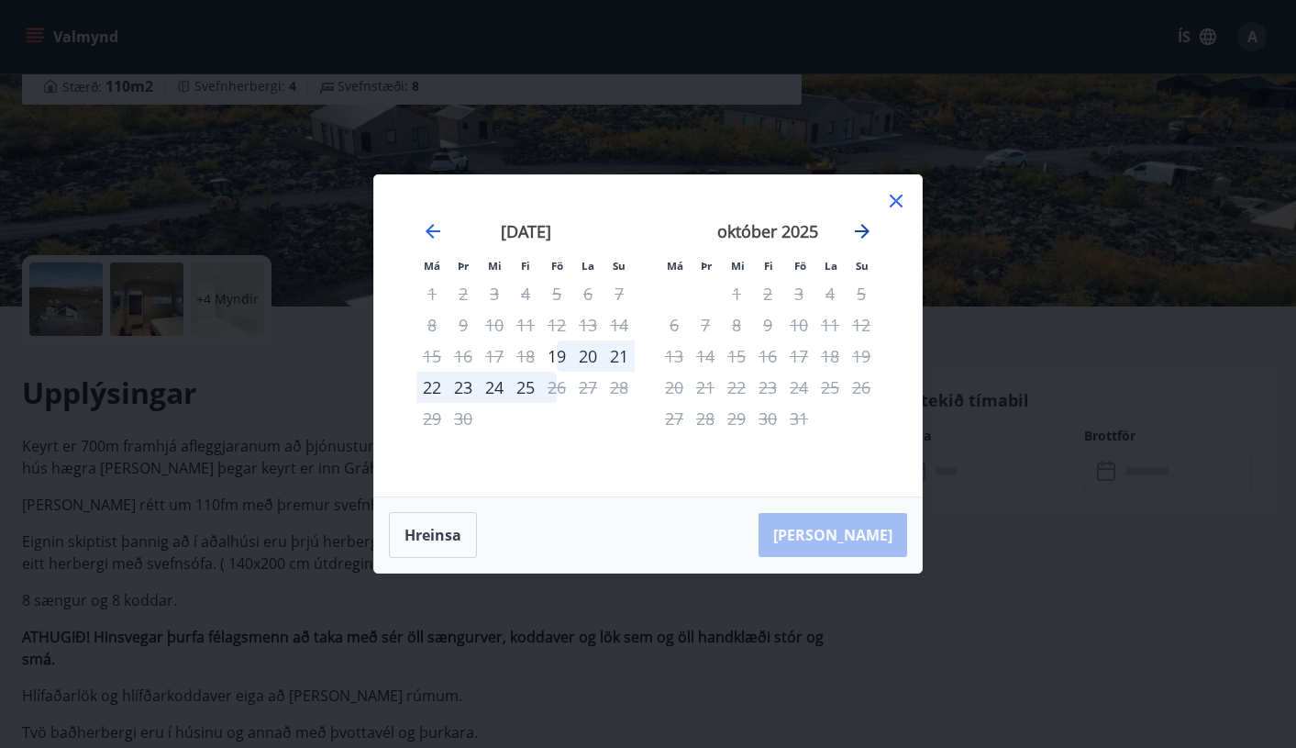
click at [863, 228] on icon "Move forward to switch to the next month." at bounding box center [862, 231] width 22 height 22
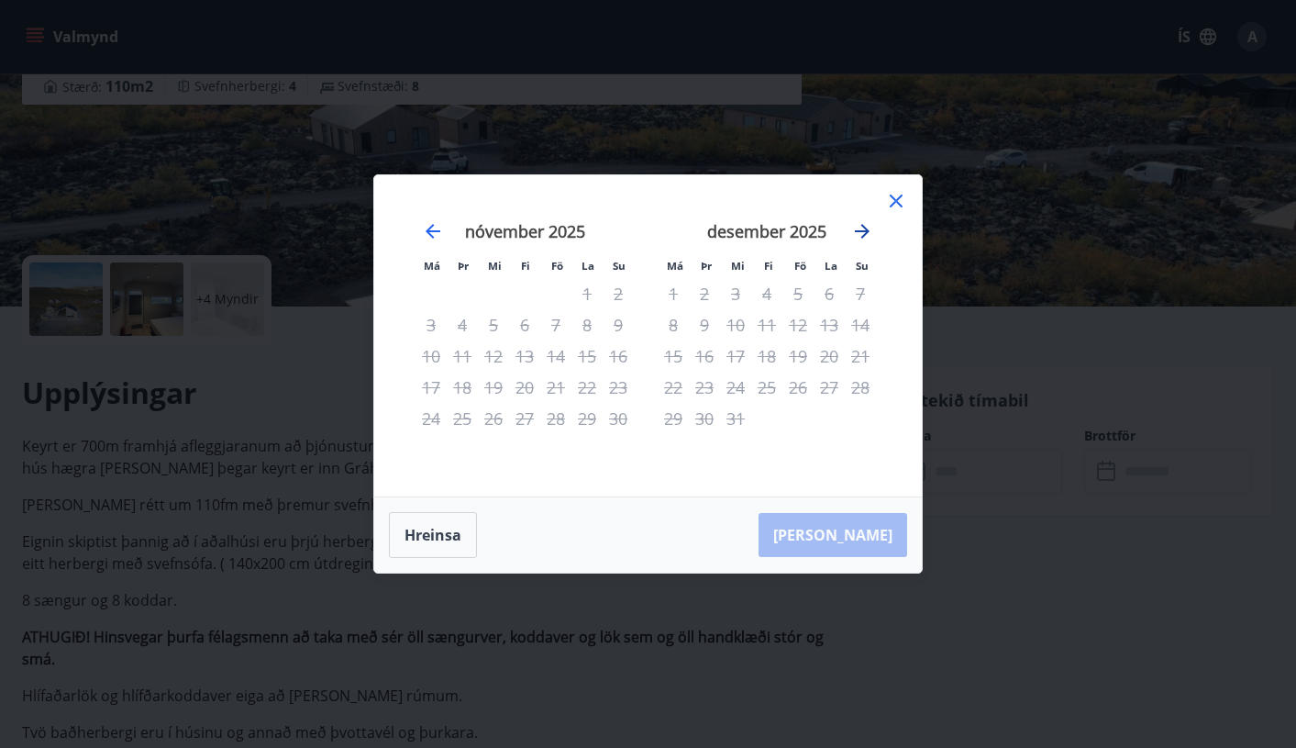
click at [863, 228] on icon "Move forward to switch to the next month." at bounding box center [862, 231] width 22 height 22
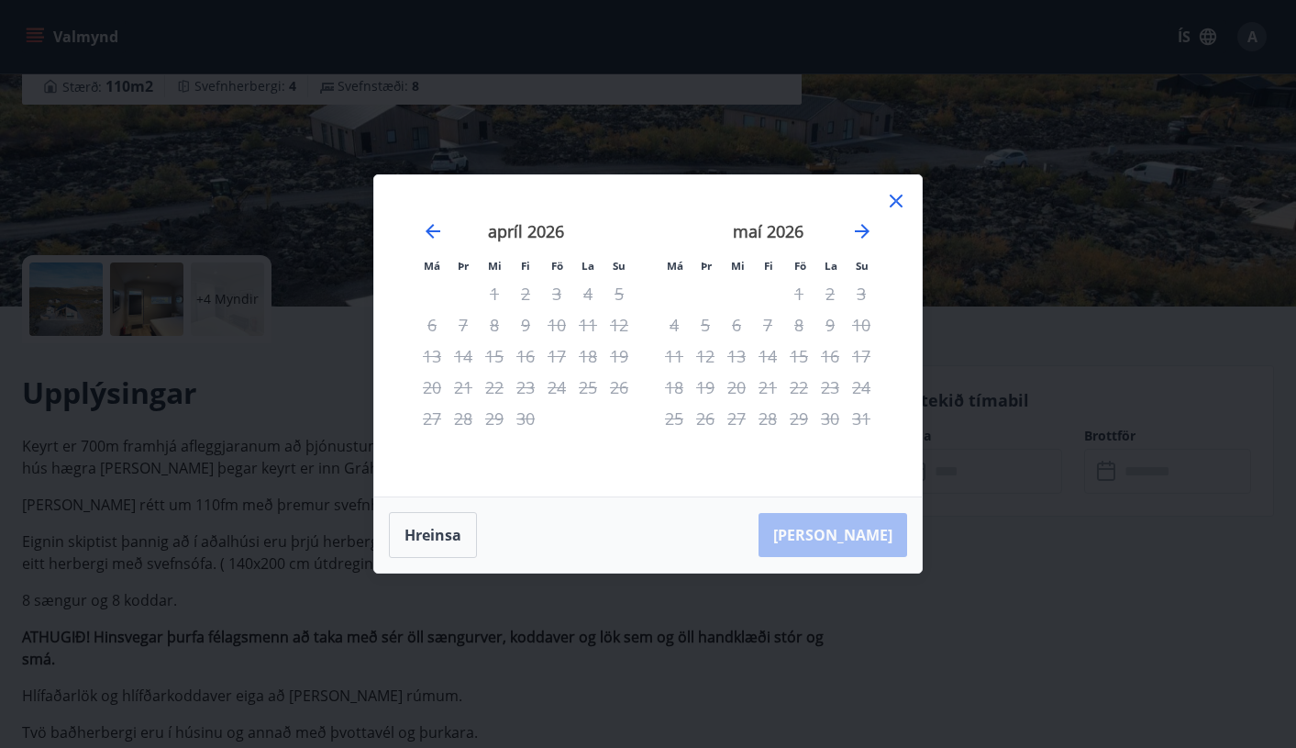
click at [894, 196] on icon at bounding box center [896, 201] width 22 height 22
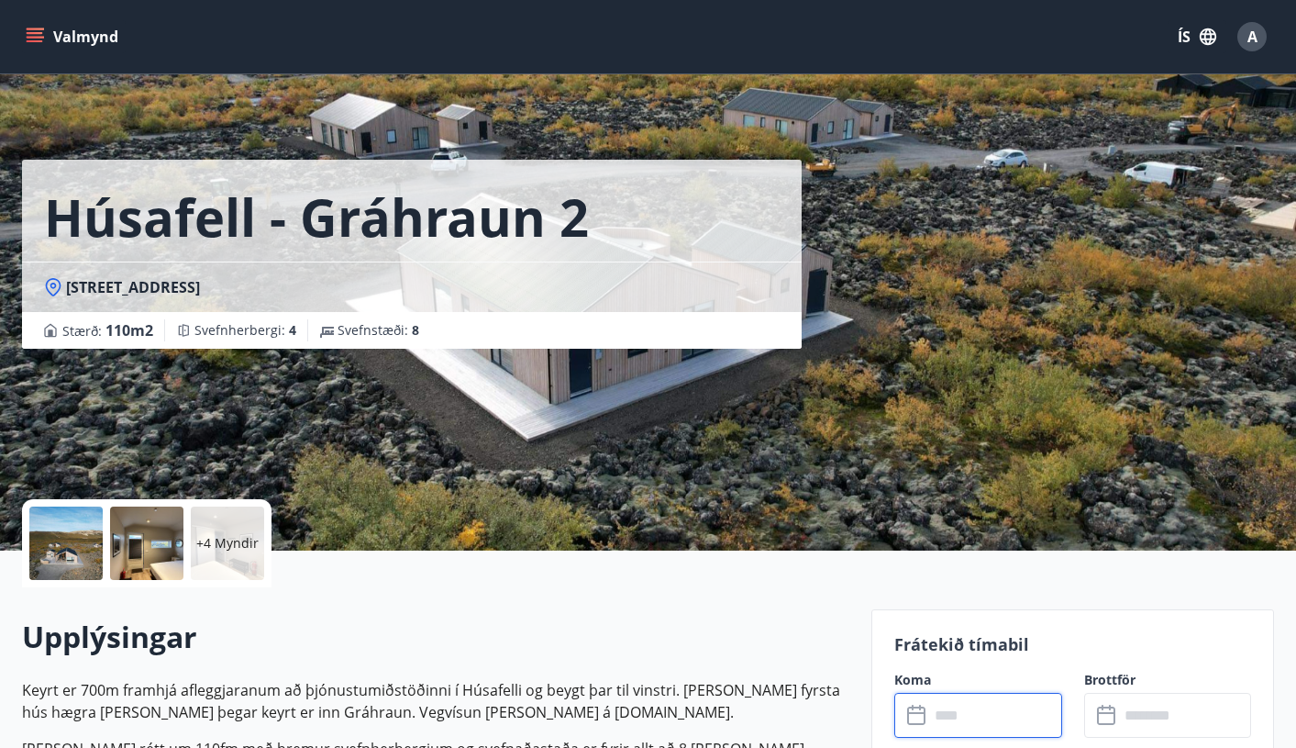
scroll to position [0, 0]
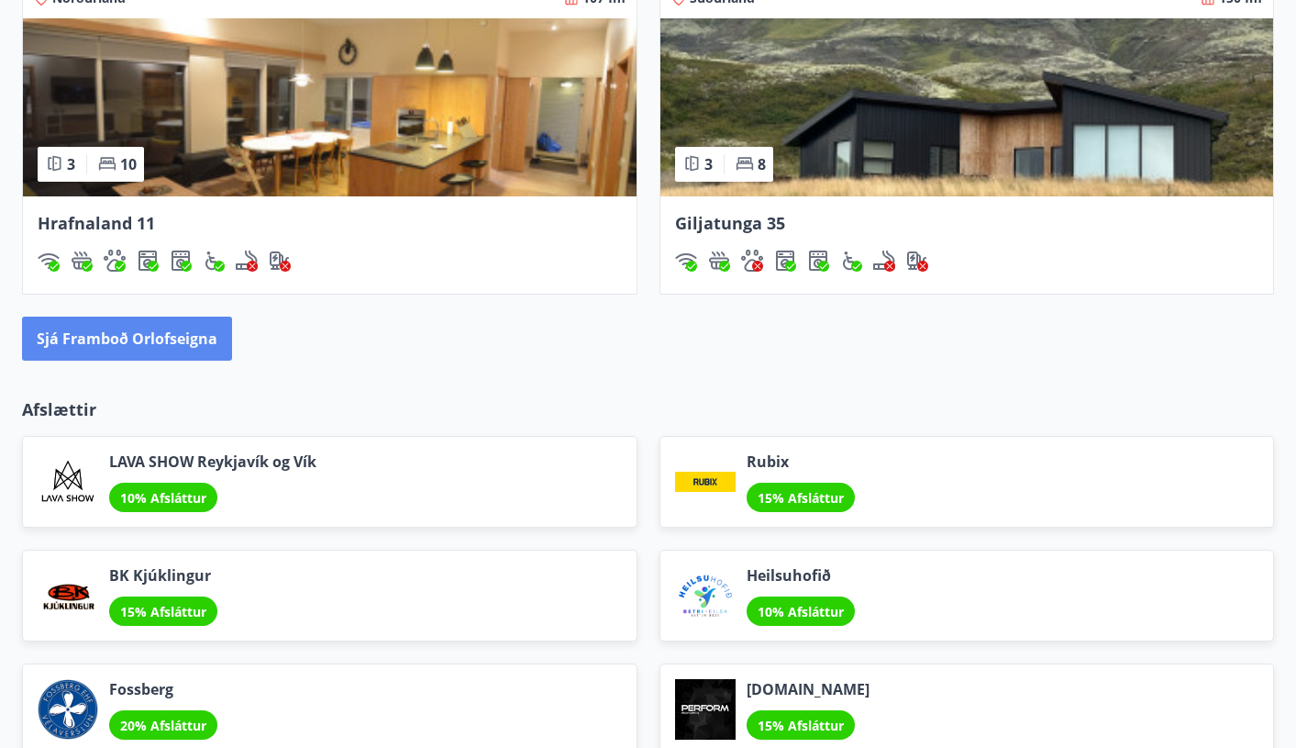
scroll to position [1691, 0]
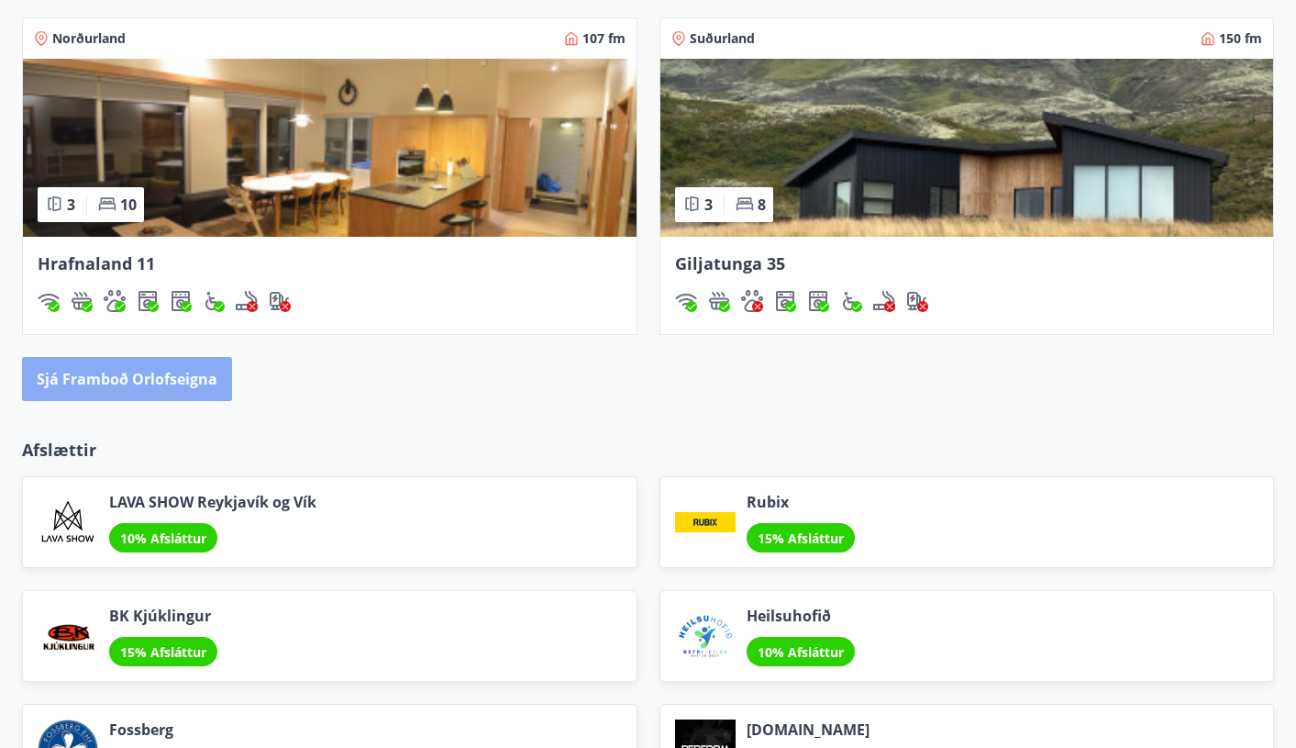
click at [190, 375] on button "Sjá framboð orlofseigna" at bounding box center [127, 379] width 210 height 44
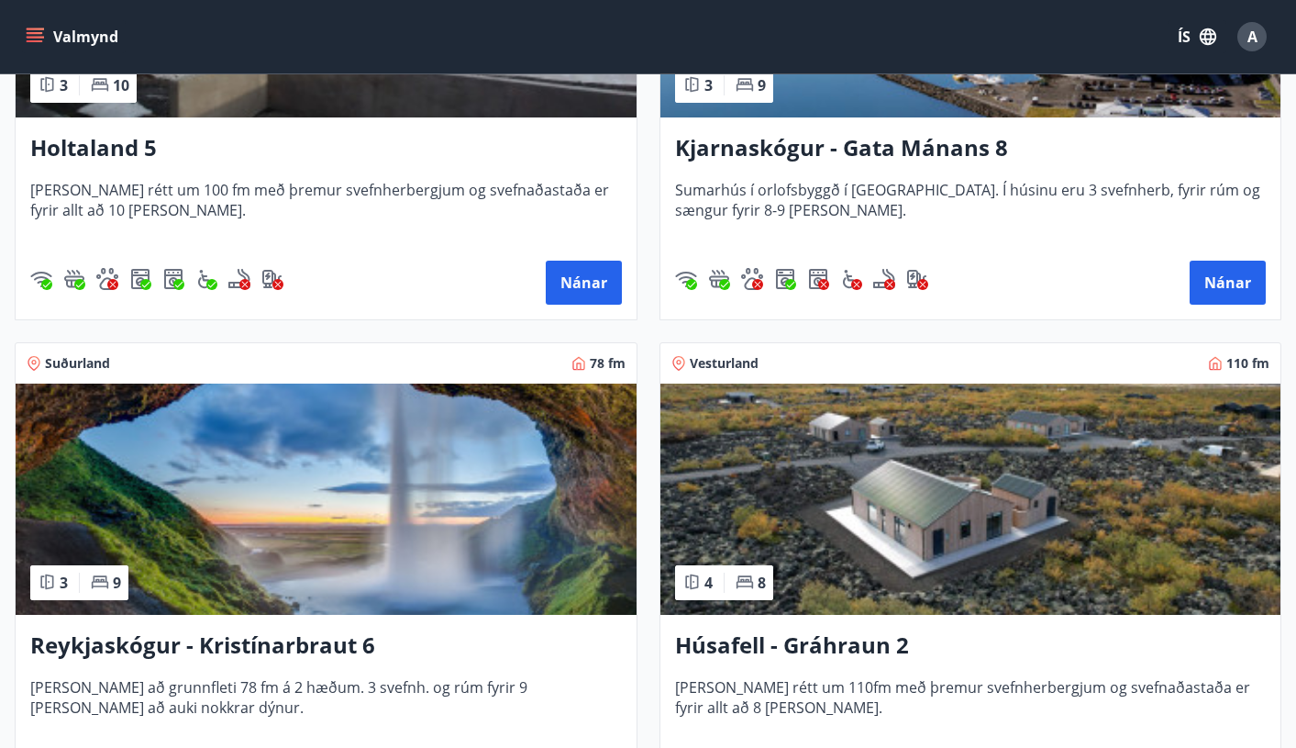
scroll to position [1113, 0]
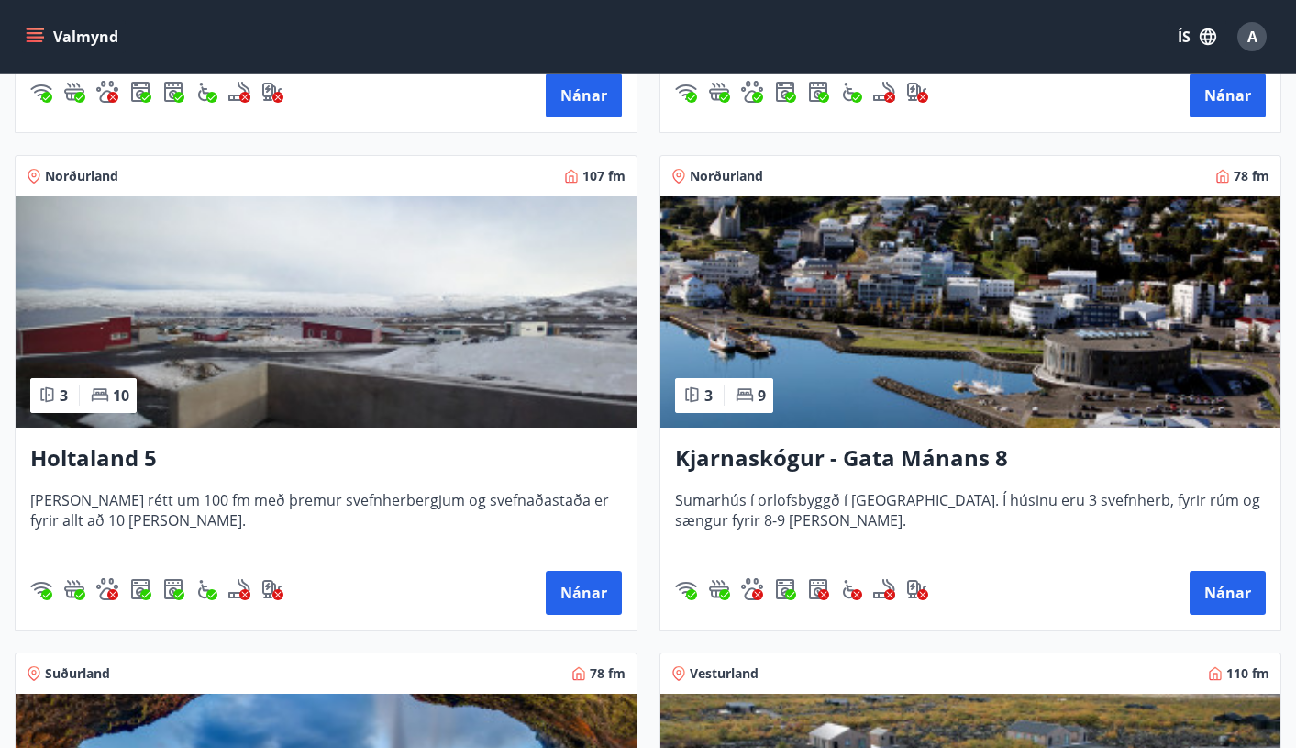
click at [453, 372] on img at bounding box center [326, 311] width 621 height 231
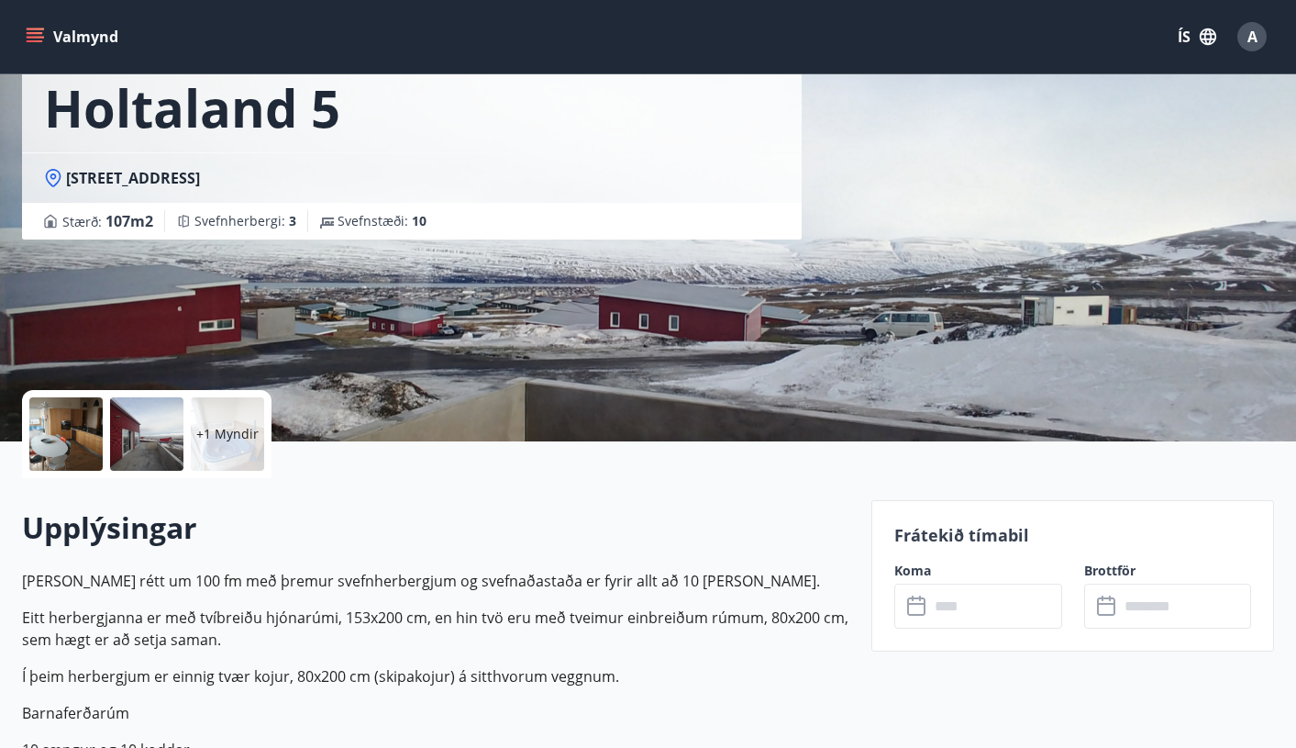
scroll to position [273, 0]
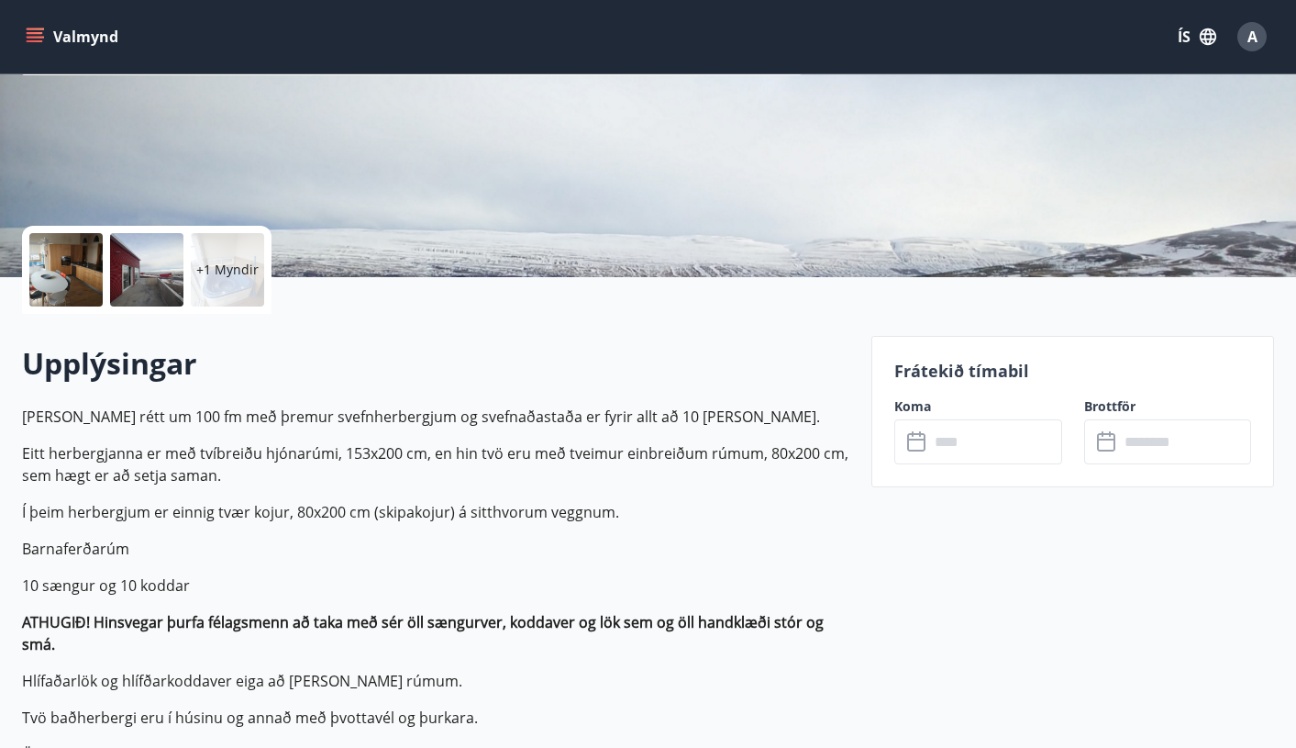
click at [238, 262] on p "+1 Myndir" at bounding box center [227, 270] width 62 height 18
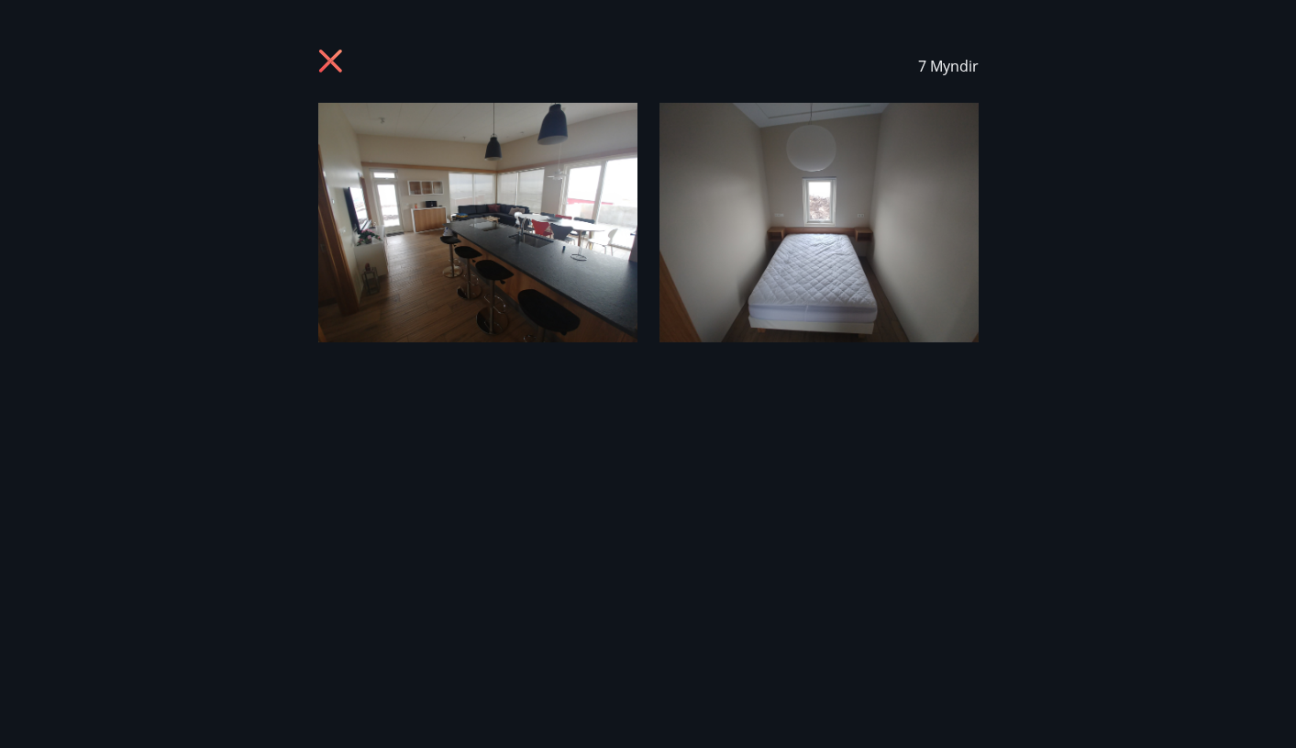
click at [333, 57] on icon at bounding box center [329, 61] width 23 height 23
